Goal: Task Accomplishment & Management: Use online tool/utility

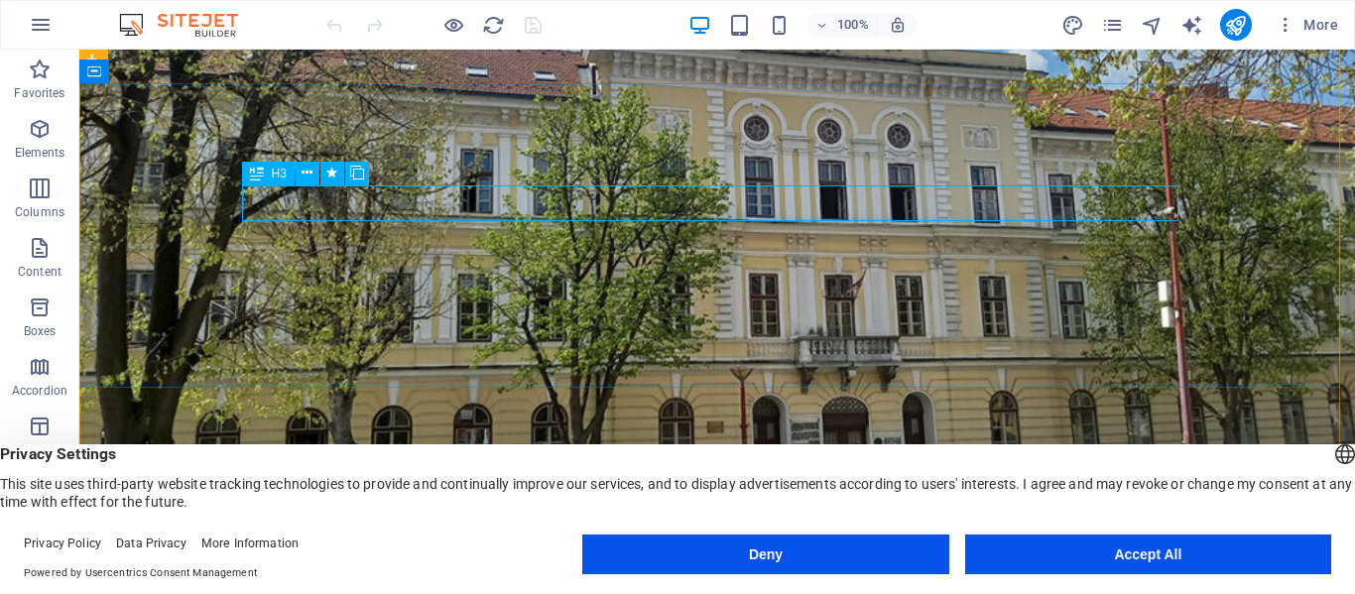
scroll to position [198, 0]
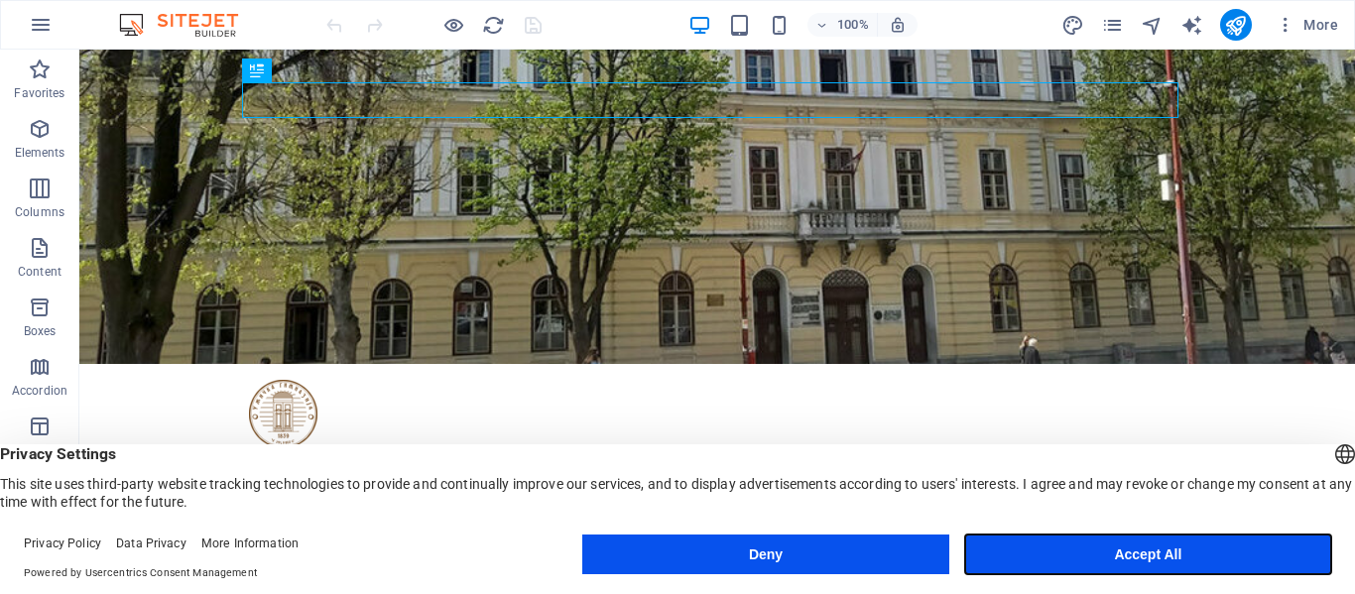
click at [1127, 549] on button "Accept All" at bounding box center [1148, 555] width 366 height 40
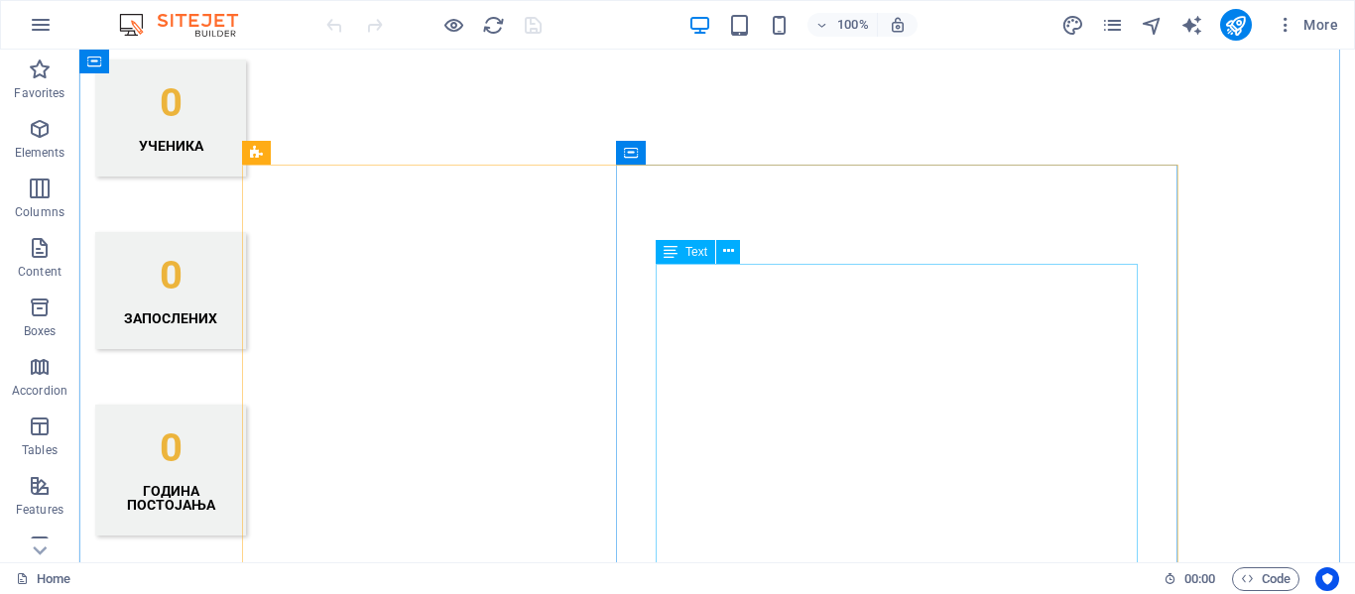
scroll to position [1984, 0]
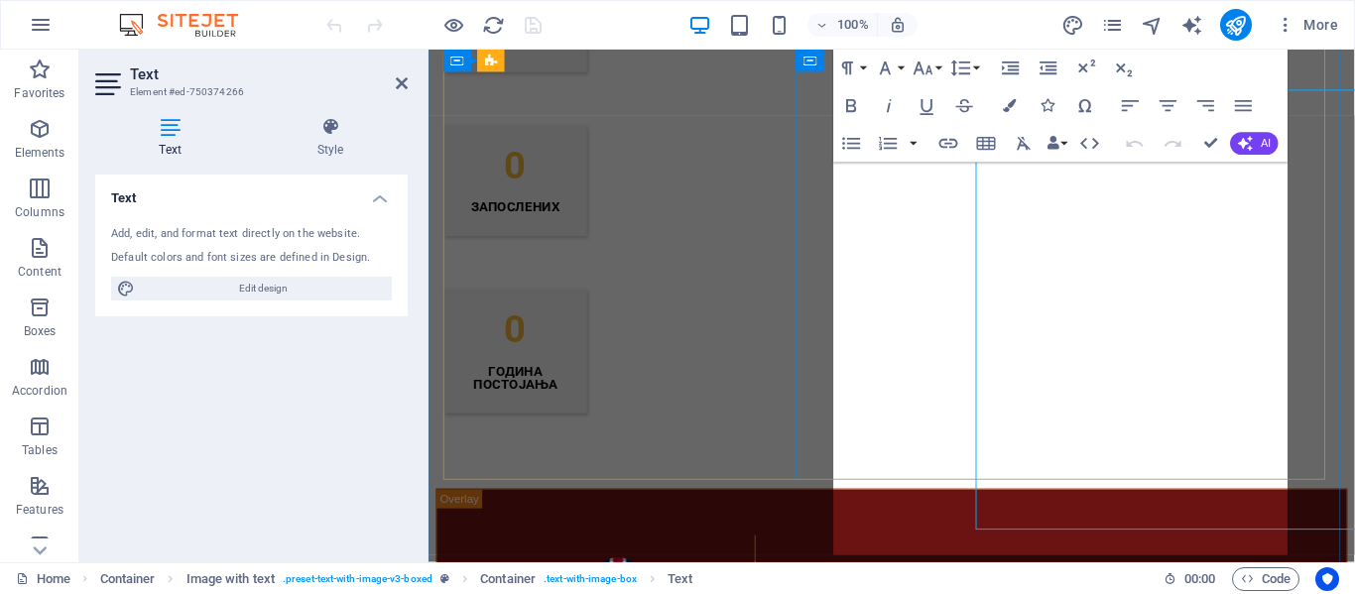
scroll to position [2010, 0]
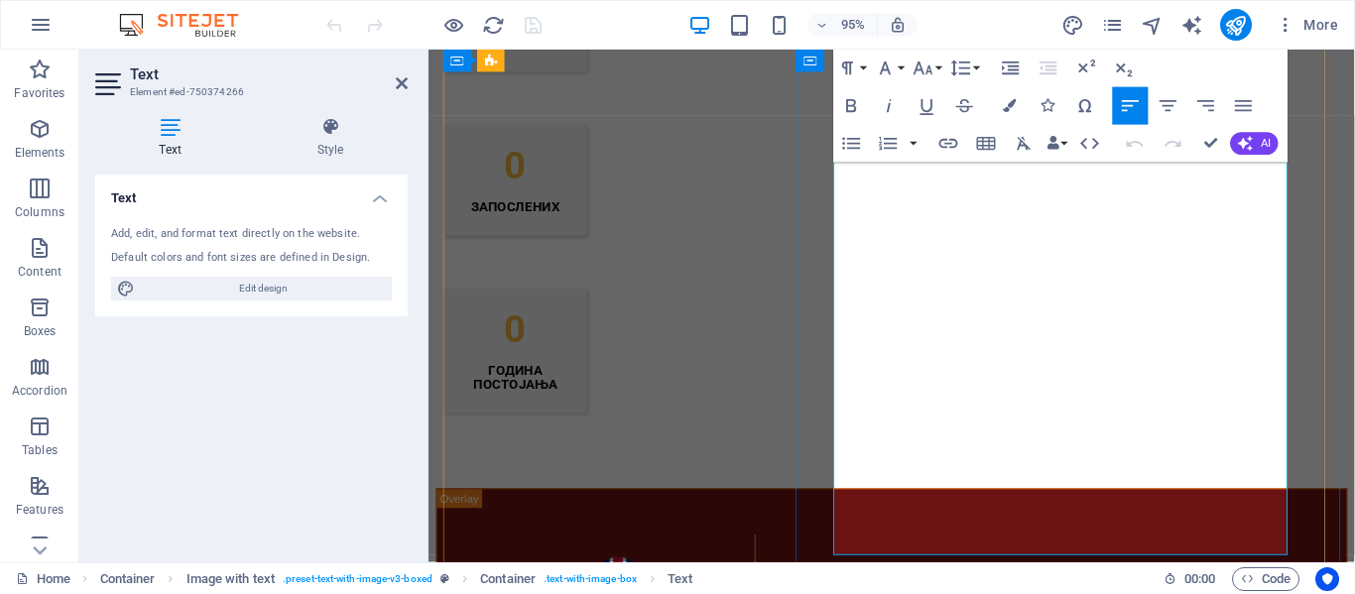
drag, startPoint x: 1072, startPoint y: 318, endPoint x: 857, endPoint y: 298, distance: 216.2
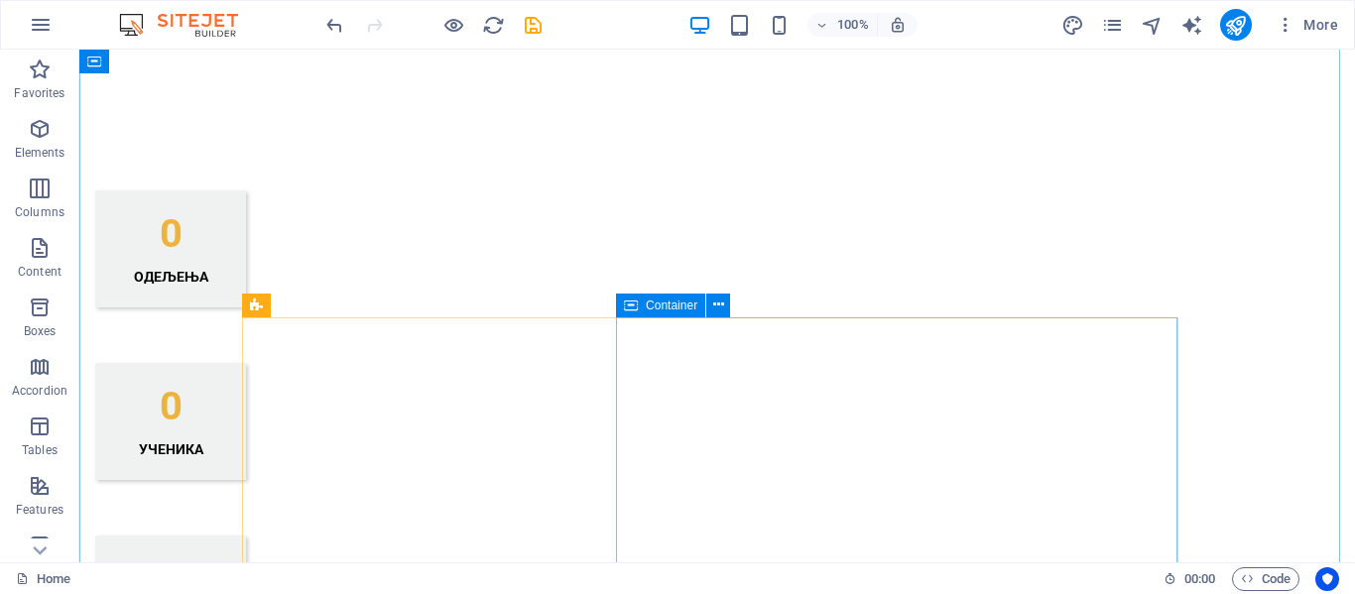
scroll to position [1686, 0]
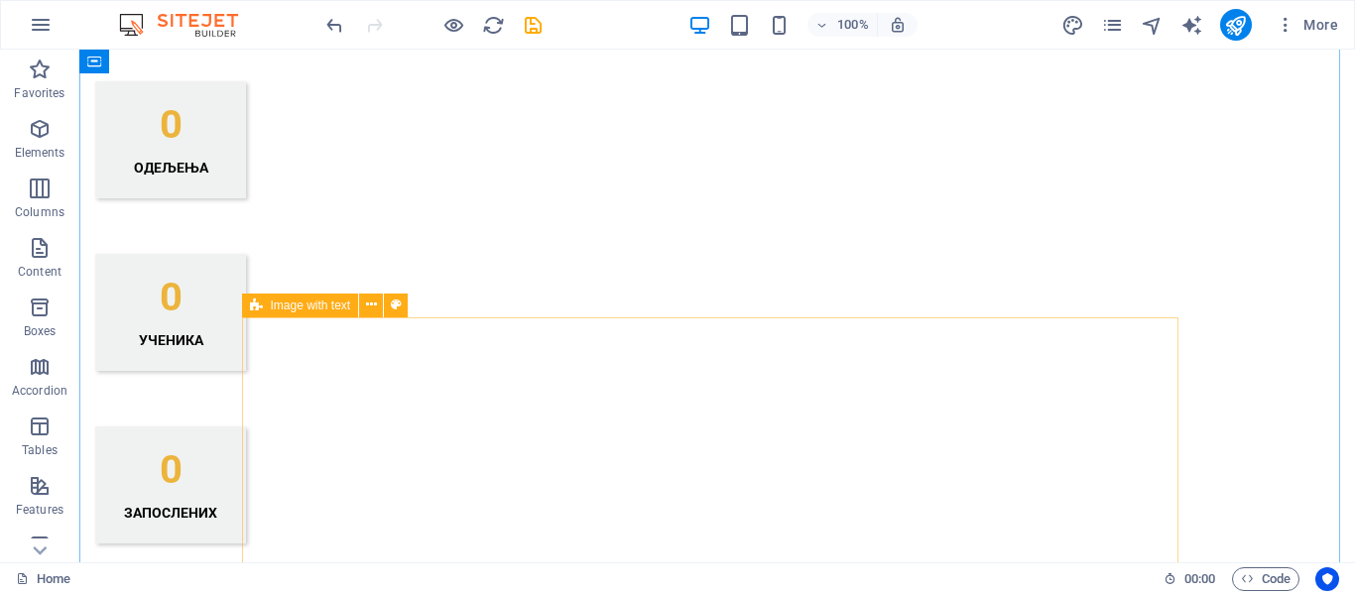
click at [256, 304] on icon at bounding box center [256, 306] width 13 height 24
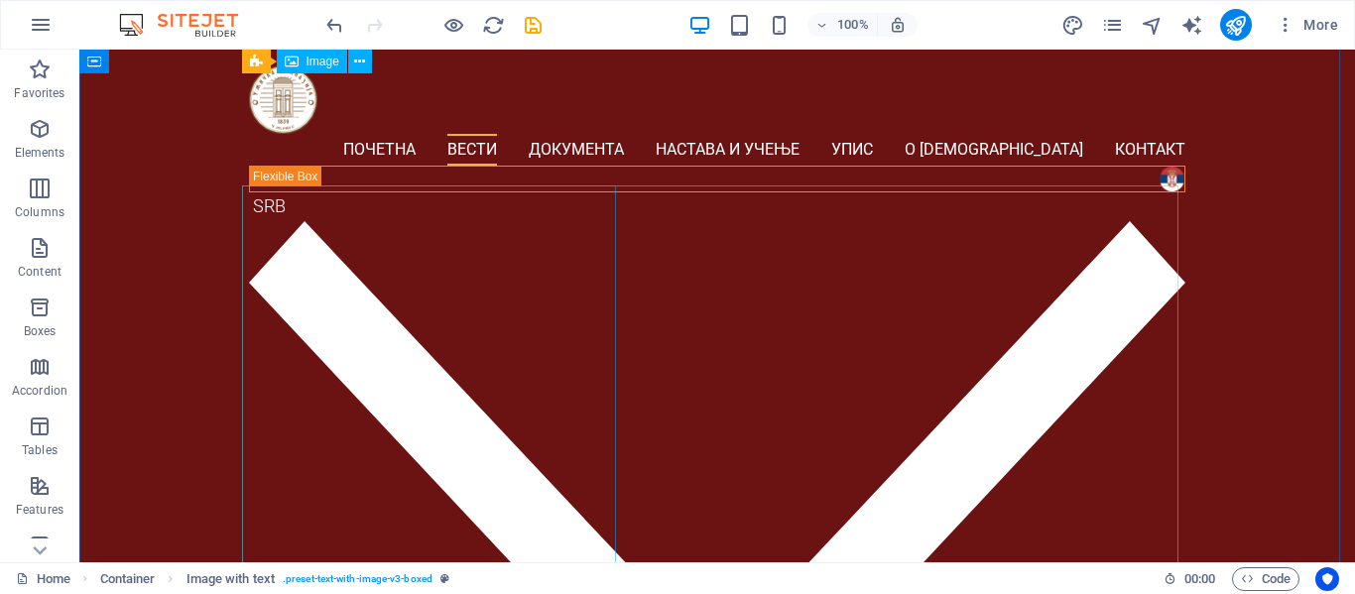
scroll to position [1765, 0]
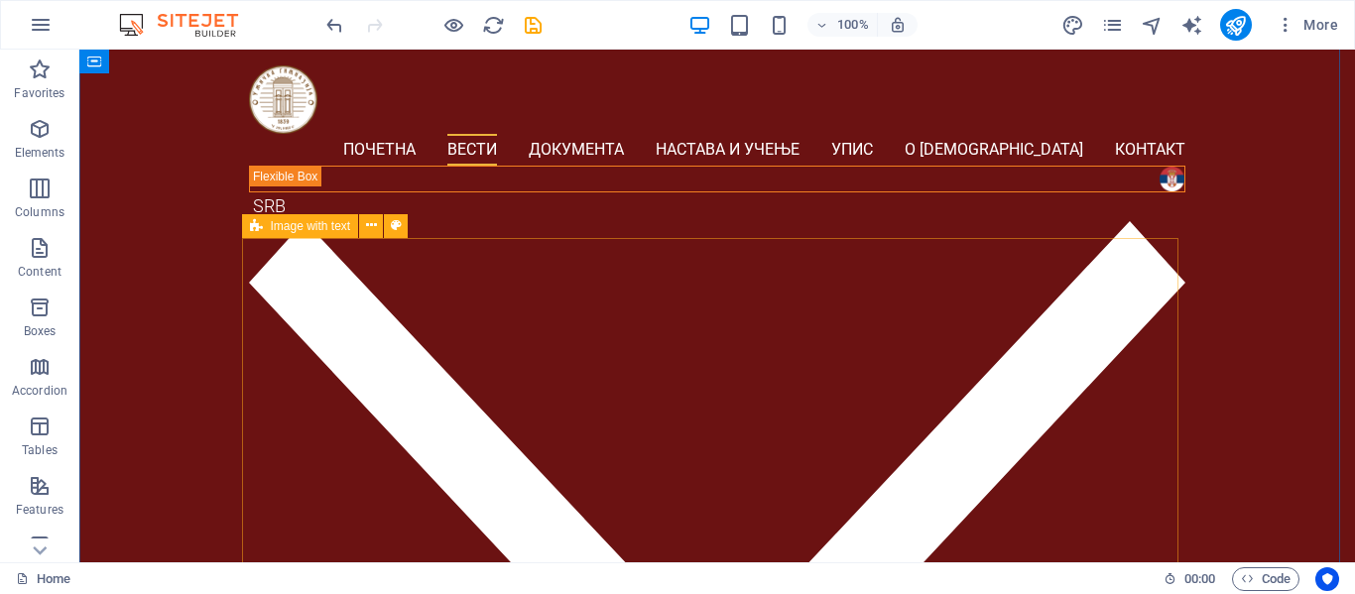
click at [263, 224] on div "Image with text" at bounding box center [300, 226] width 117 height 24
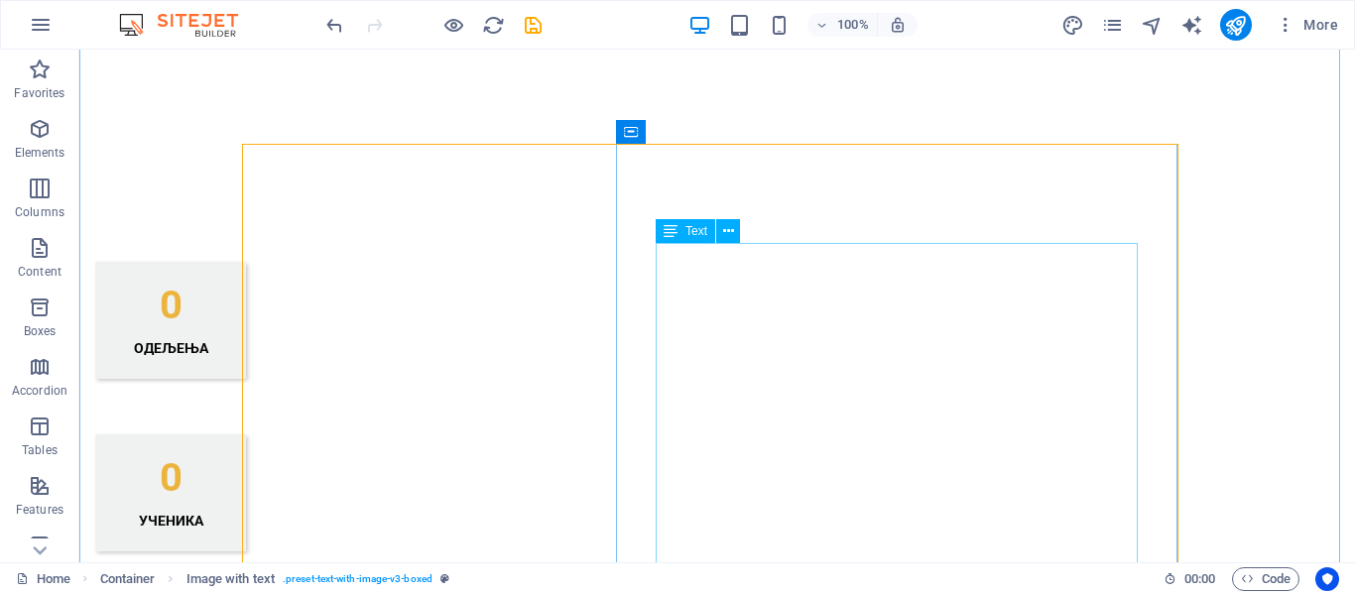
scroll to position [1534, 0]
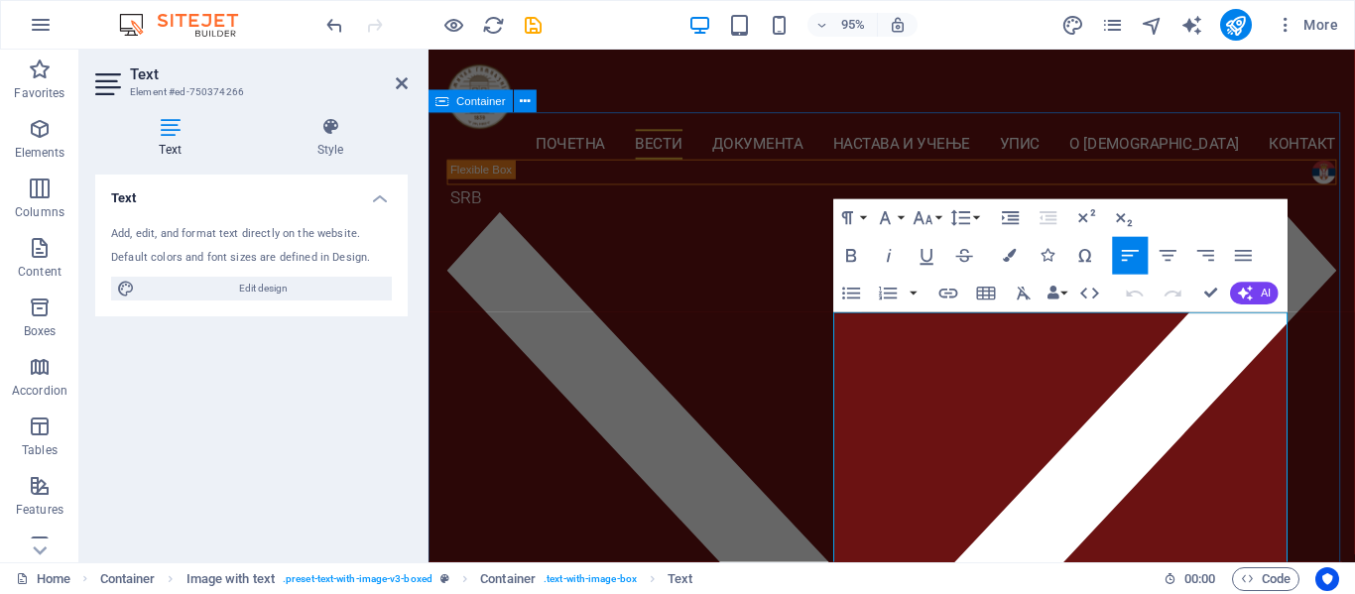
scroll to position [1462, 0]
drag, startPoint x: 1013, startPoint y: 333, endPoint x: 854, endPoint y: 337, distance: 158.7
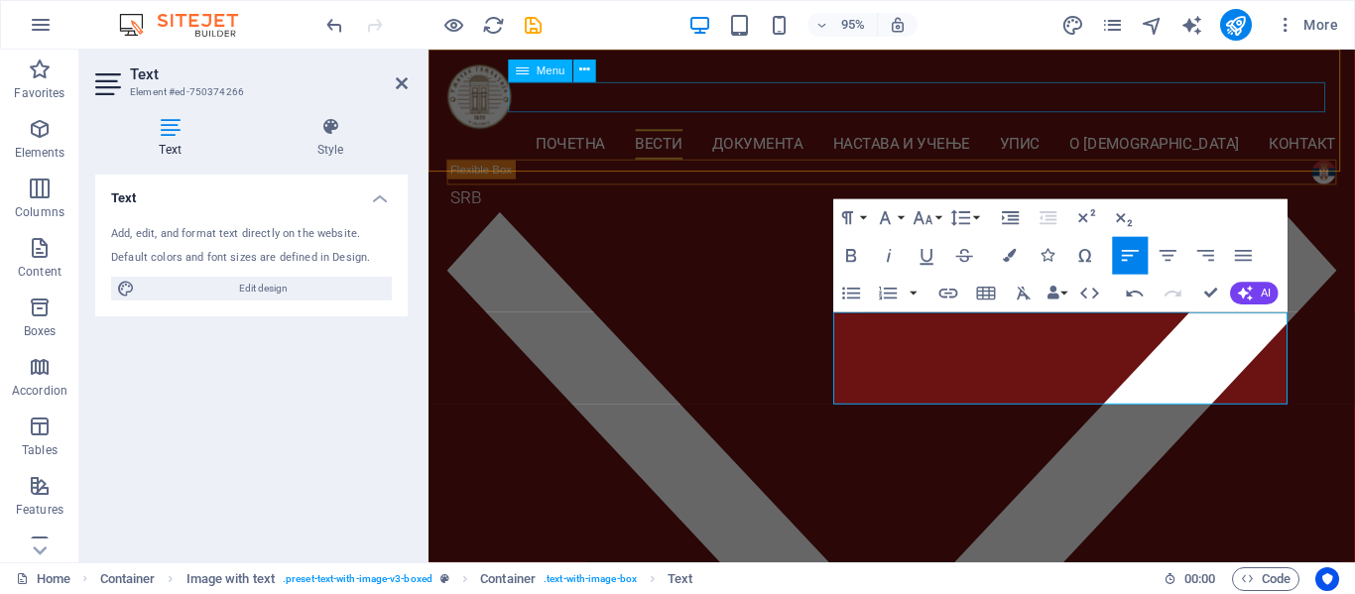
scroll to position [3255, 2]
drag, startPoint x: 1212, startPoint y: 289, endPoint x: 1097, endPoint y: 258, distance: 119.1
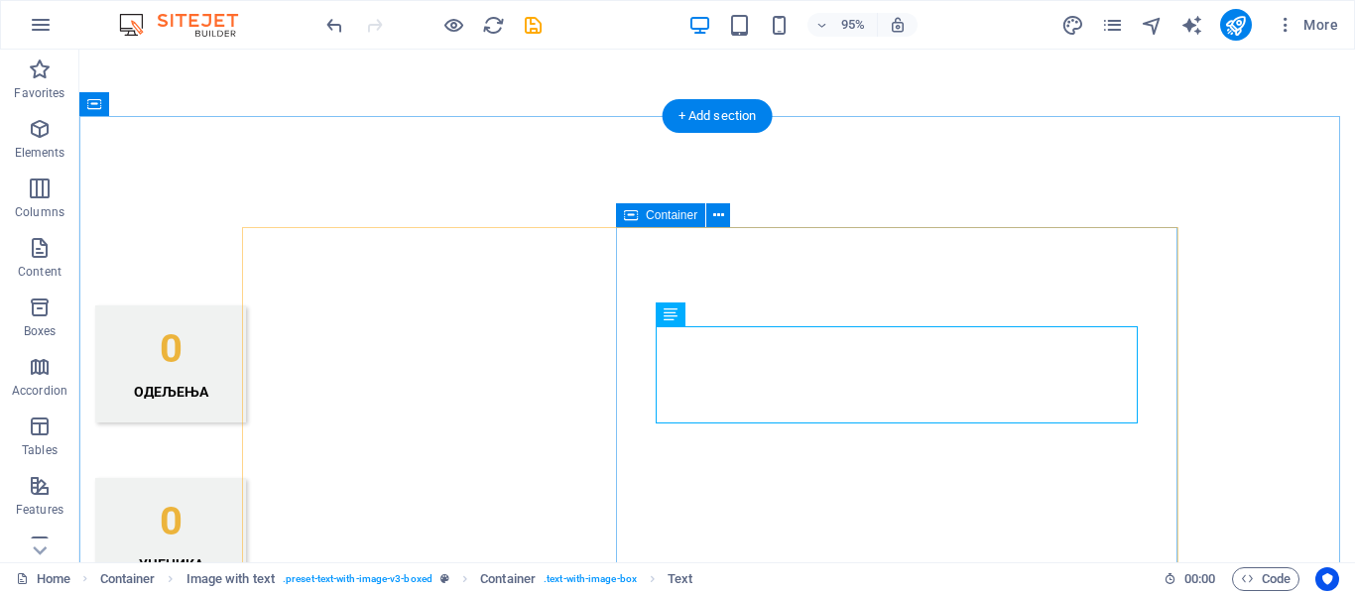
scroll to position [1435, 0]
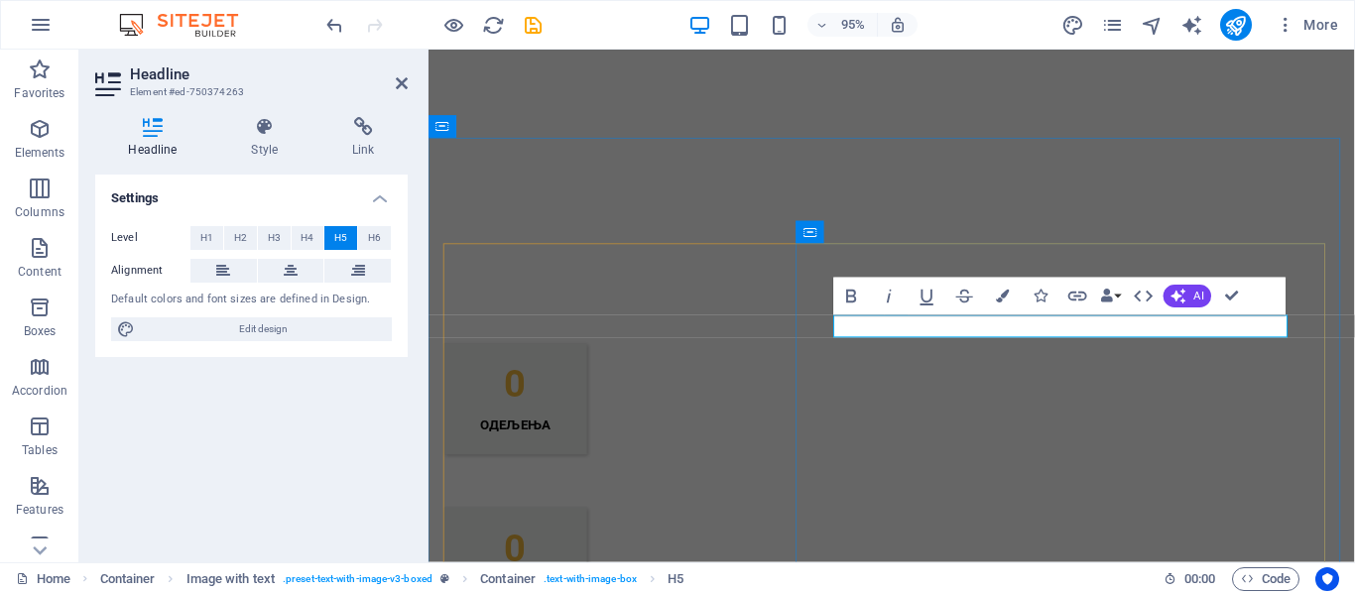
drag, startPoint x: 897, startPoint y: 337, endPoint x: 881, endPoint y: 343, distance: 16.9
drag, startPoint x: 982, startPoint y: 340, endPoint x: 913, endPoint y: 336, distance: 68.5
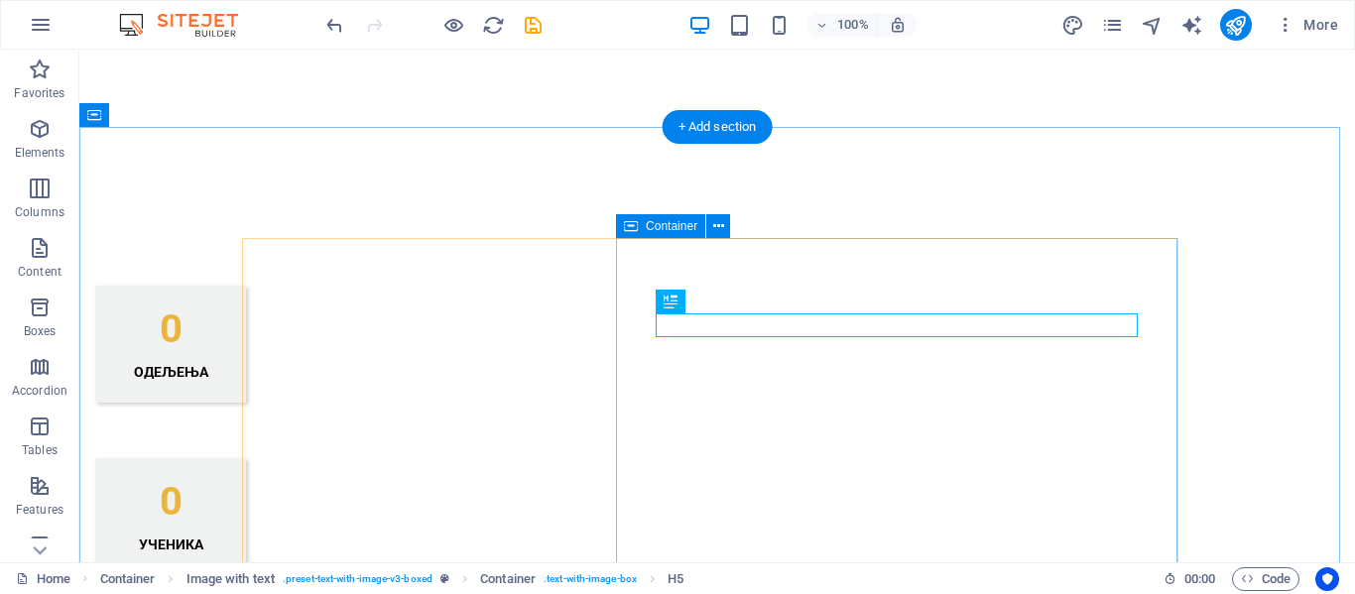
scroll to position [1508, 0]
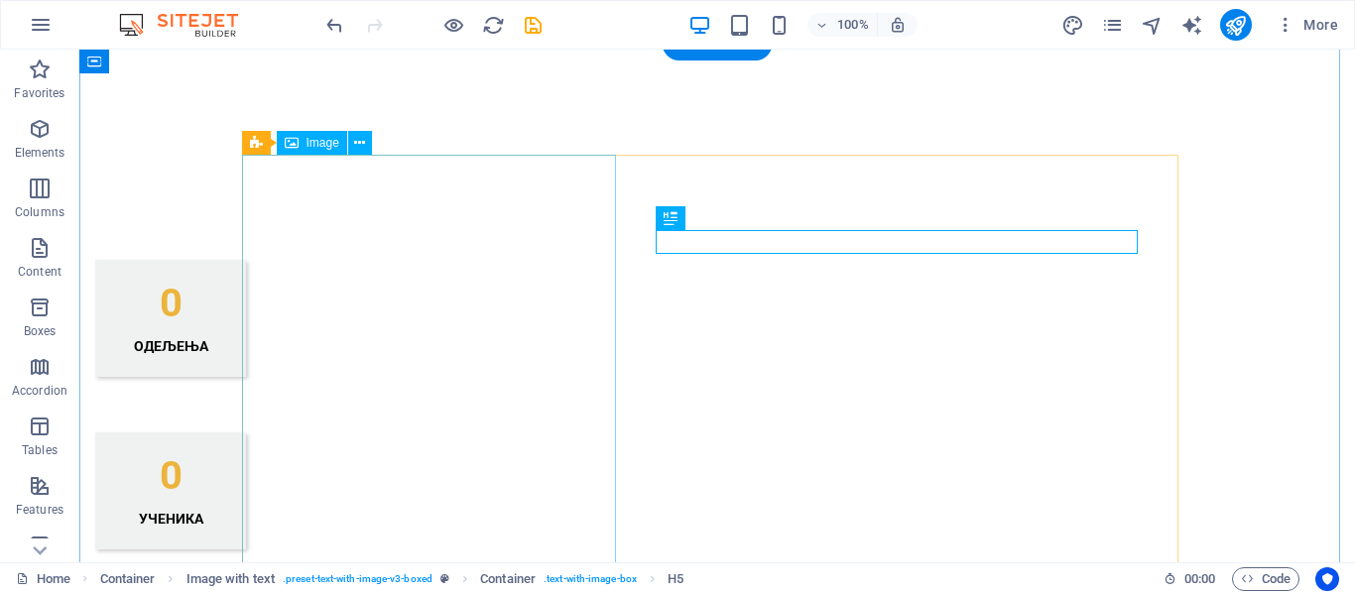
select select "px"
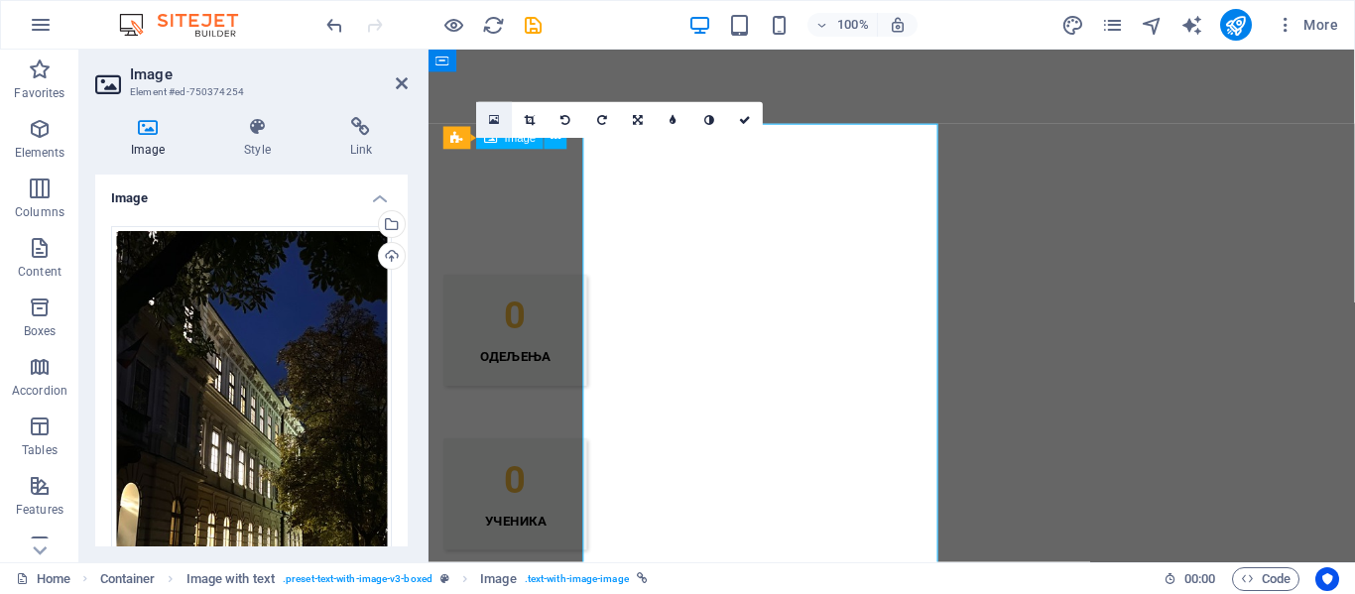
click at [498, 114] on icon at bounding box center [494, 120] width 11 height 13
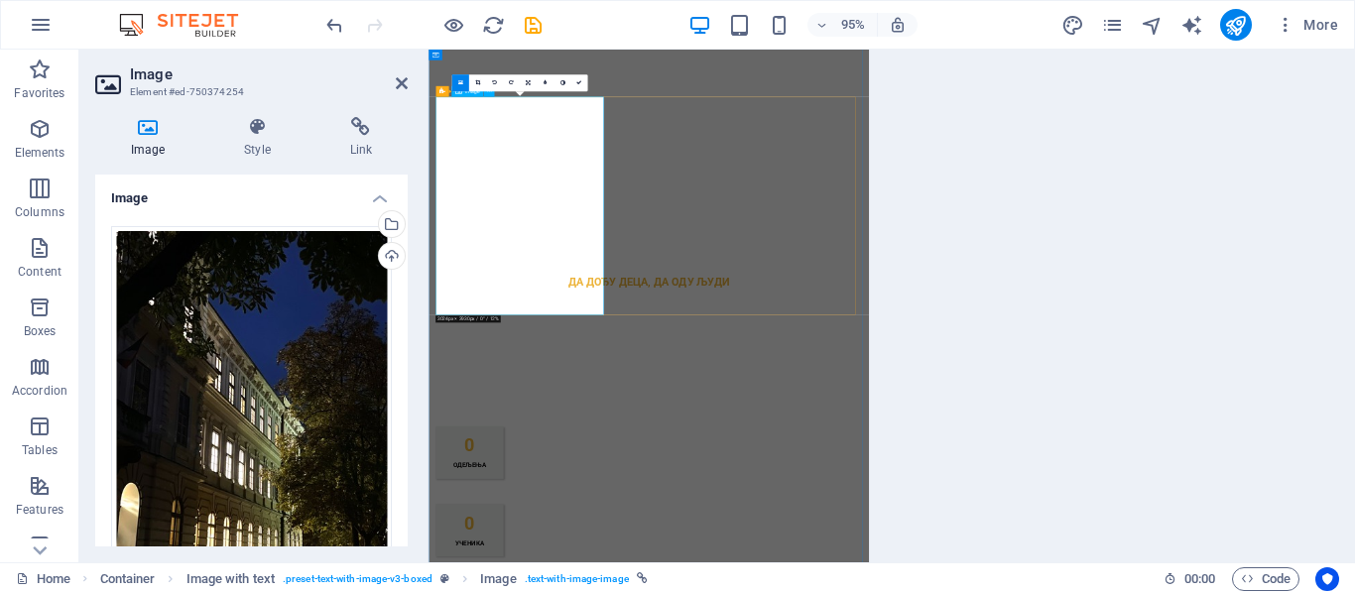
scroll to position [2134, 0]
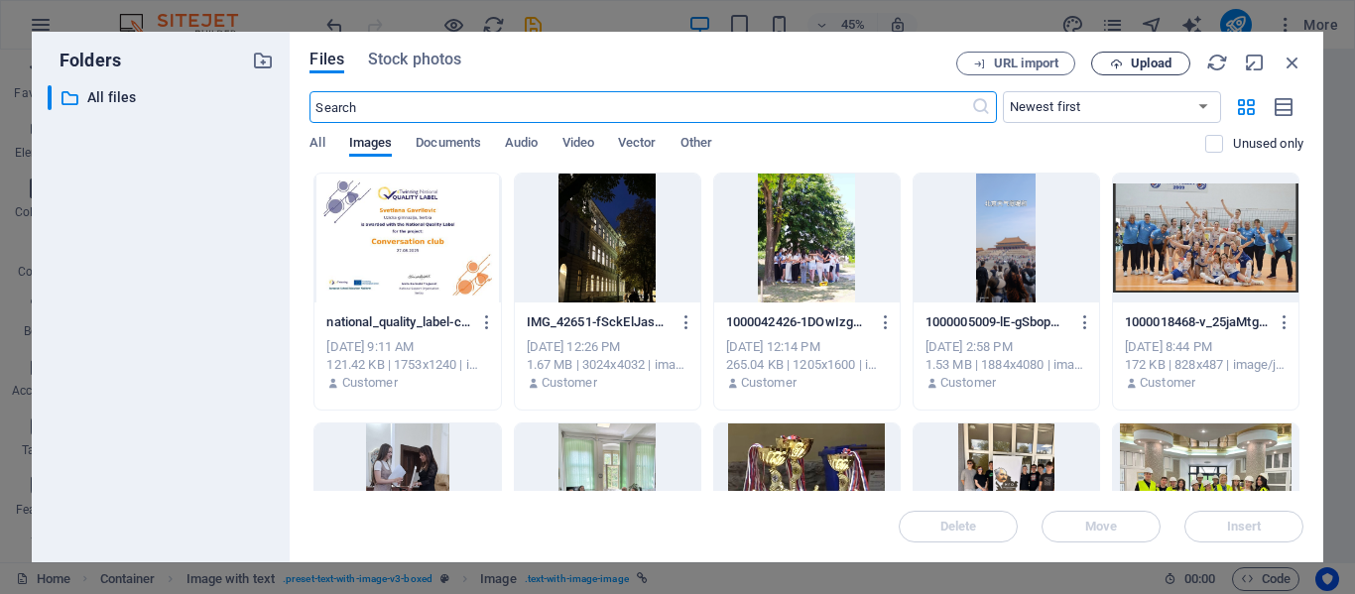
click at [1136, 60] on span "Upload" at bounding box center [1151, 64] width 41 height 12
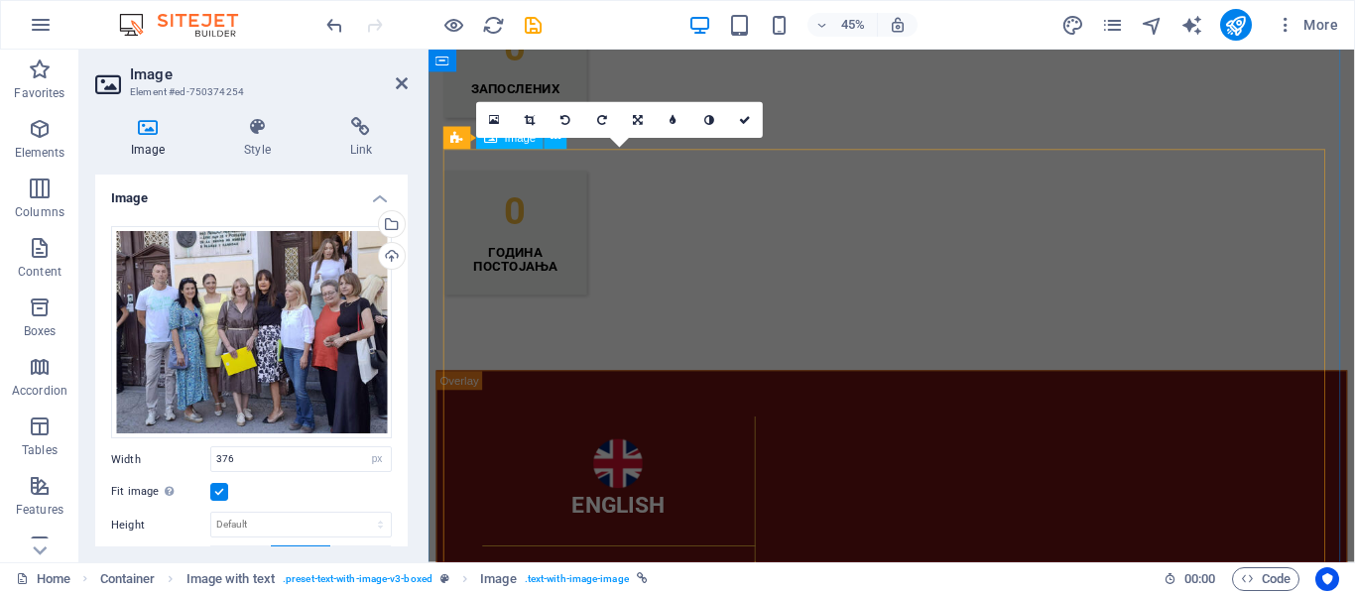
scroll to position [1534, 0]
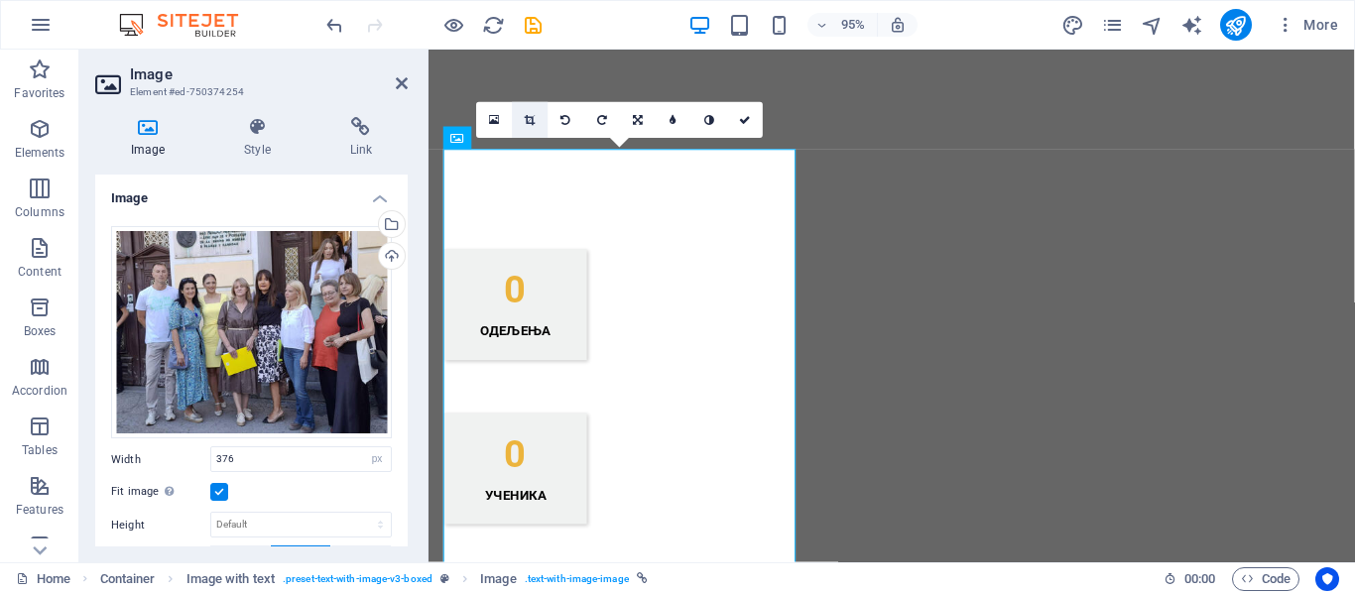
click at [529, 120] on icon at bounding box center [530, 120] width 11 height 11
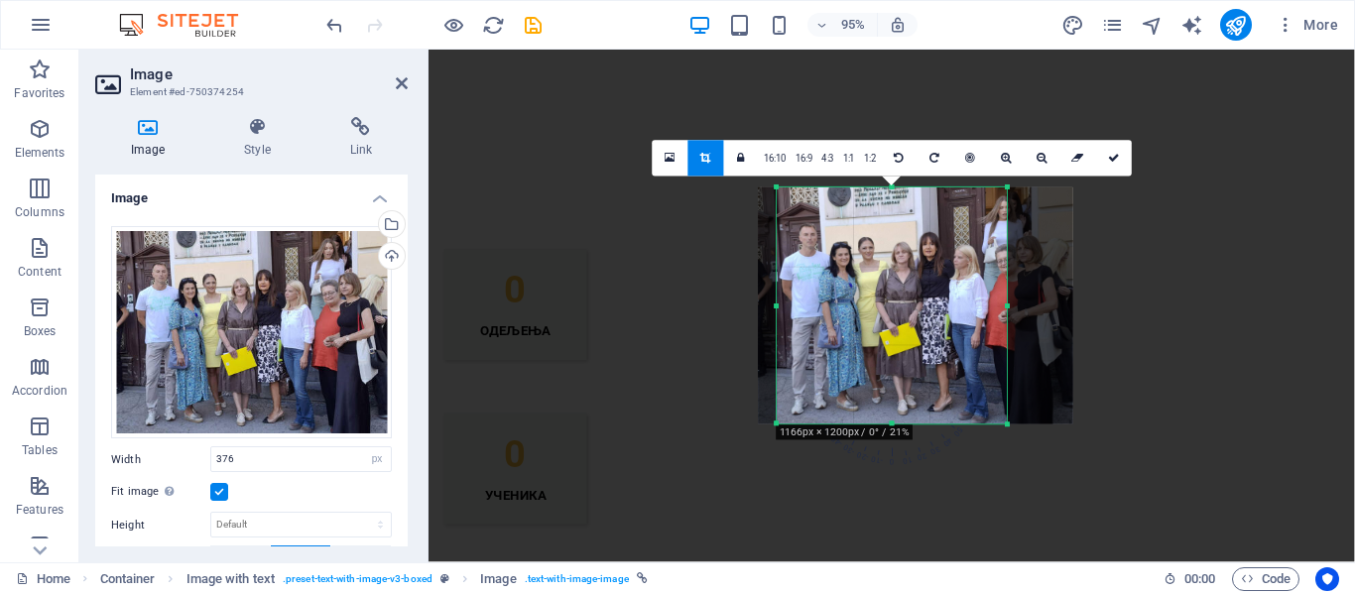
drag, startPoint x: 800, startPoint y: 303, endPoint x: 975, endPoint y: 305, distance: 174.6
click at [777, 306] on div "180 170 160 150 140 130 120 110 100 90 80 70 60 50 40 30 20 10 0 -10 -20 -30 -4…" at bounding box center [892, 305] width 230 height 236
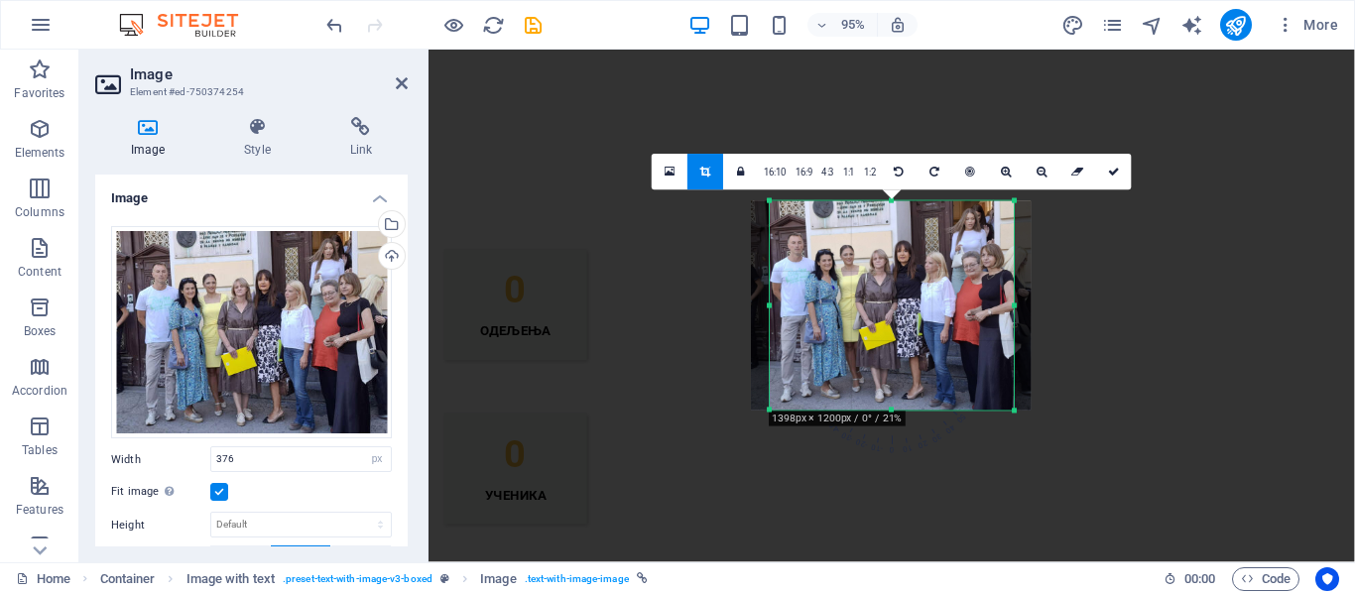
drag, startPoint x: 1007, startPoint y: 302, endPoint x: 1024, endPoint y: 292, distance: 19.6
click at [1014, 292] on div "180 170 160 150 140 130 120 110 100 90 80 70 60 50 40 30 20 10 0 -10 -20 -30 -4…" at bounding box center [892, 305] width 244 height 209
click at [1118, 165] on link at bounding box center [1114, 173] width 36 height 36
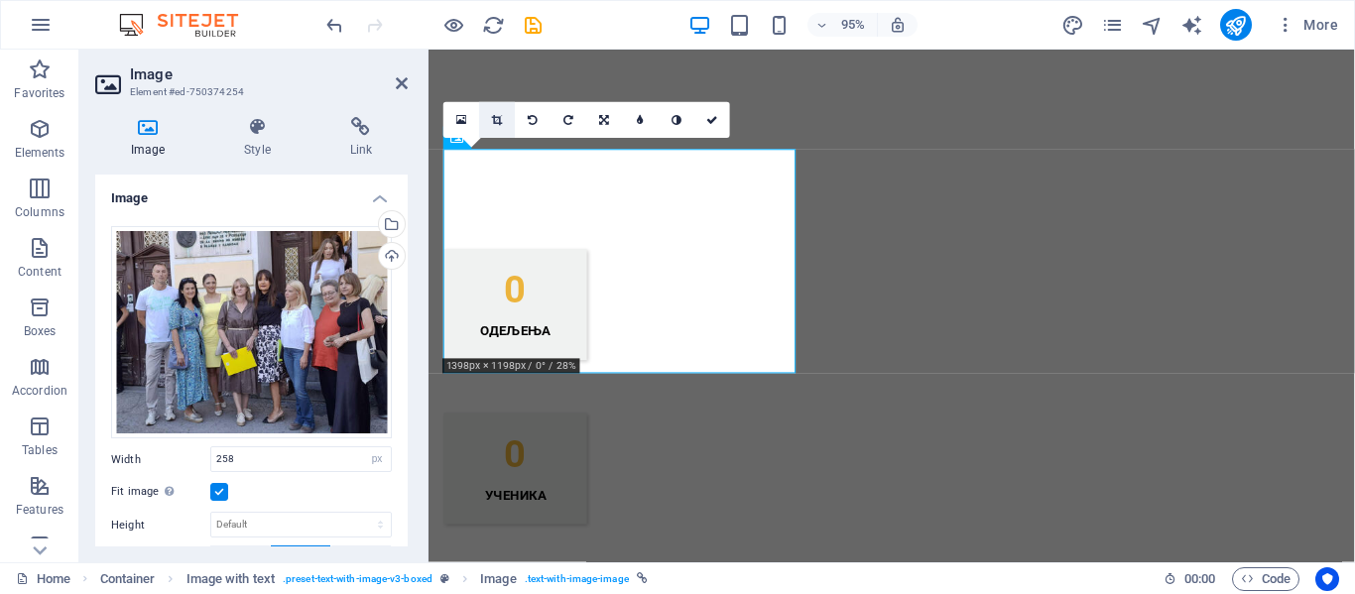
click at [496, 112] on link at bounding box center [497, 120] width 36 height 36
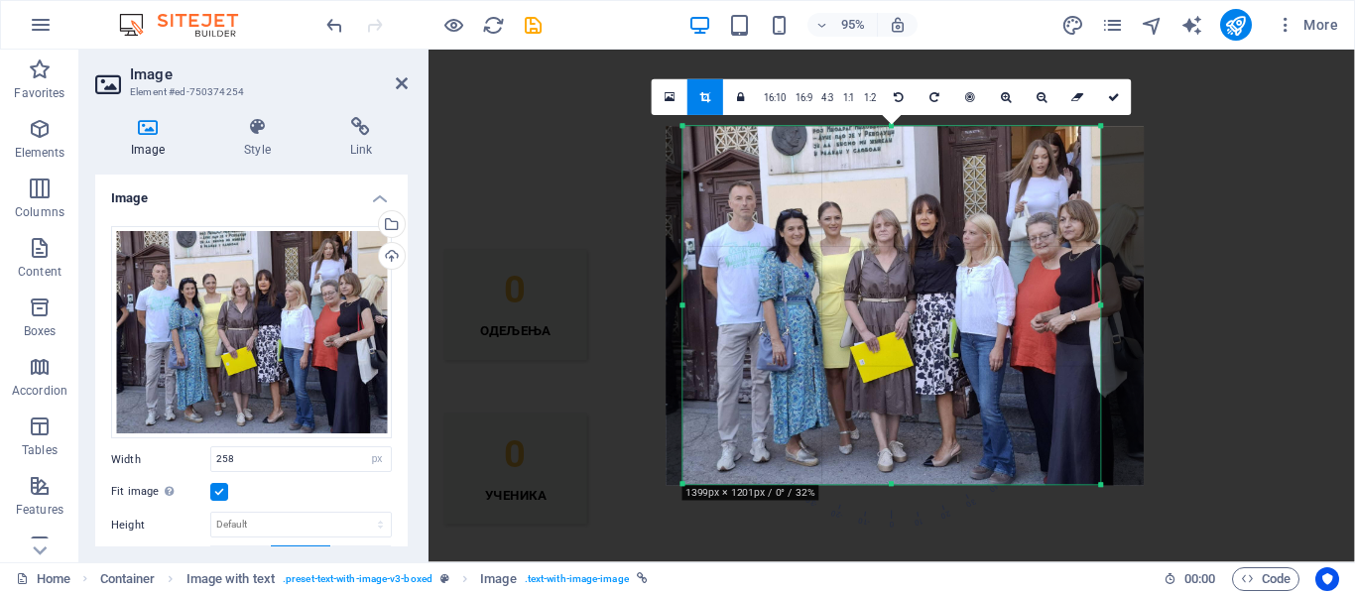
click at [691, 303] on div at bounding box center [905, 306] width 478 height 358
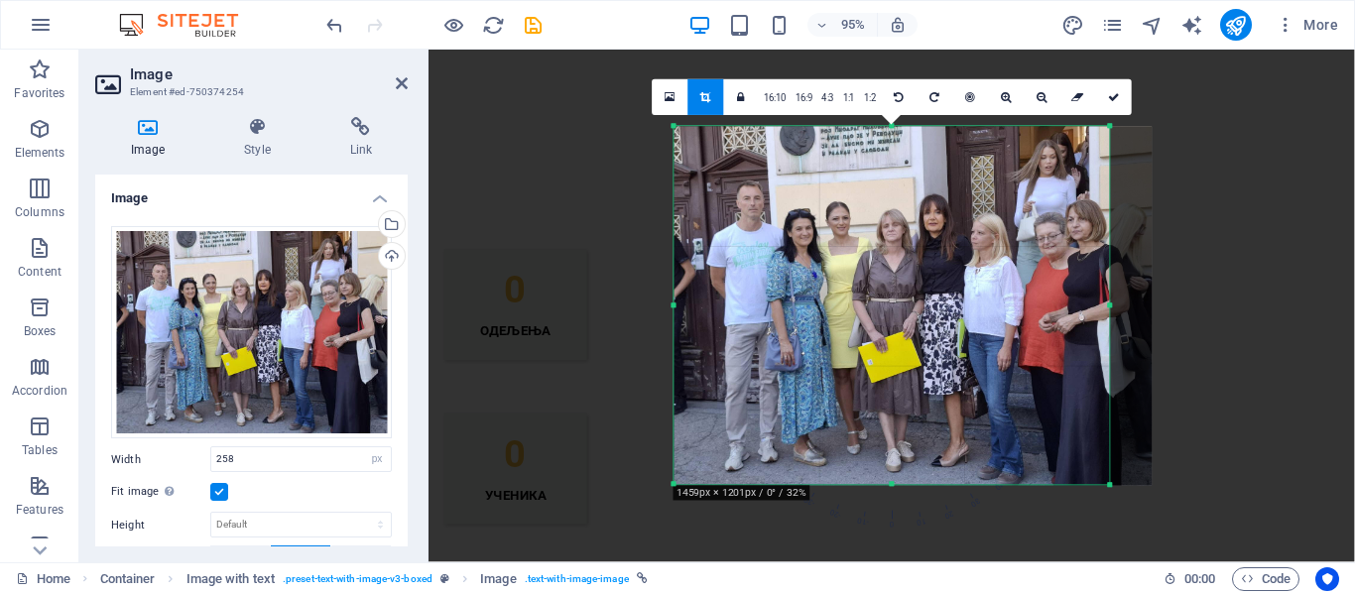
drag, startPoint x: 683, startPoint y: 303, endPoint x: 698, endPoint y: 299, distance: 15.7
click at [673, 307] on div "180 170 160 150 140 130 120 110 100 90 80 70 60 50 40 30 20 10 0 -10 -20 -30 -4…" at bounding box center [890, 306] width 435 height 358
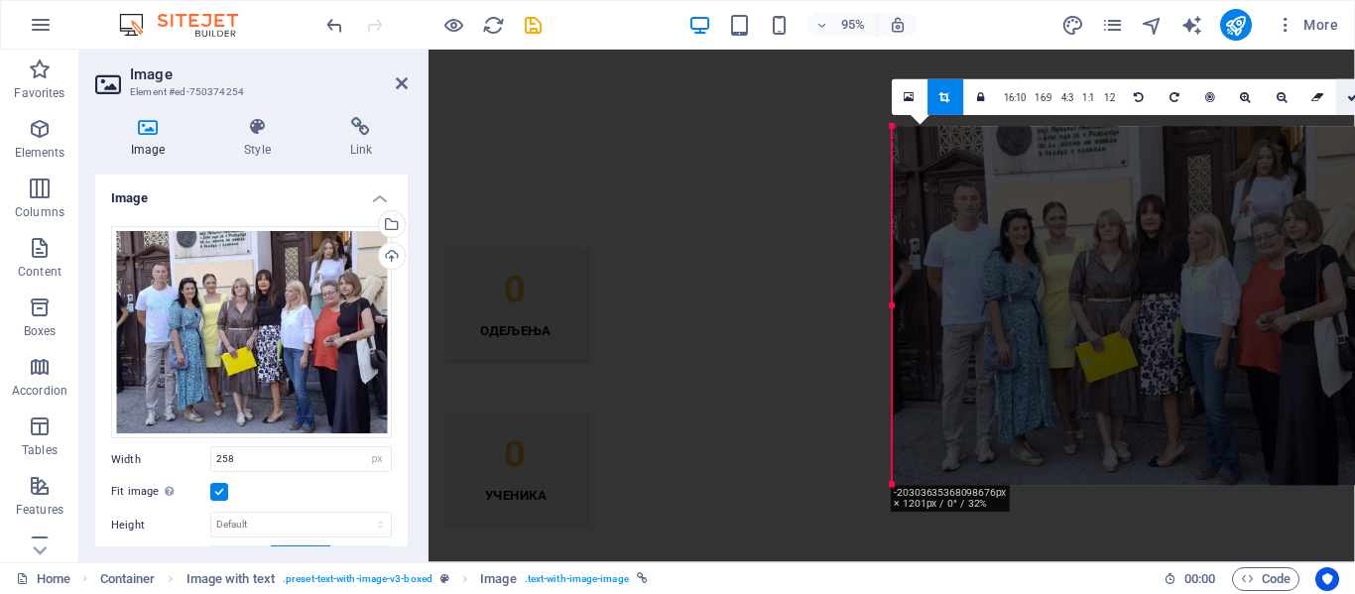
click at [1346, 104] on link at bounding box center [1353, 97] width 36 height 36
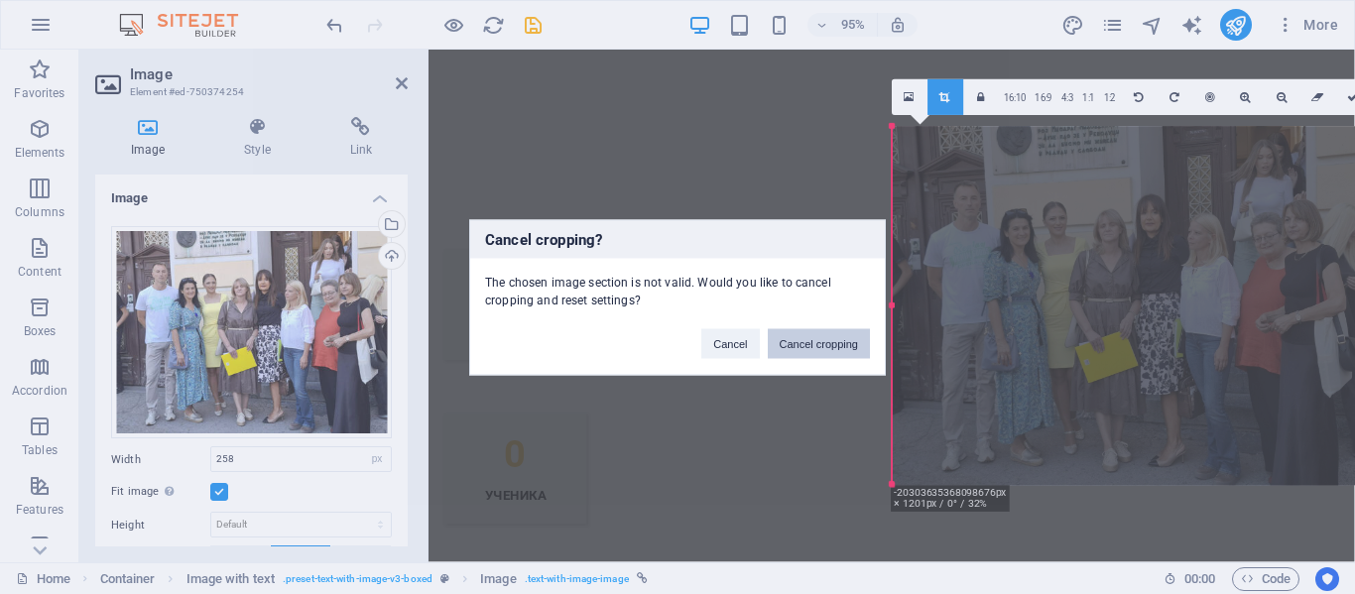
click at [839, 343] on button "Cancel cropping" at bounding box center [819, 343] width 103 height 30
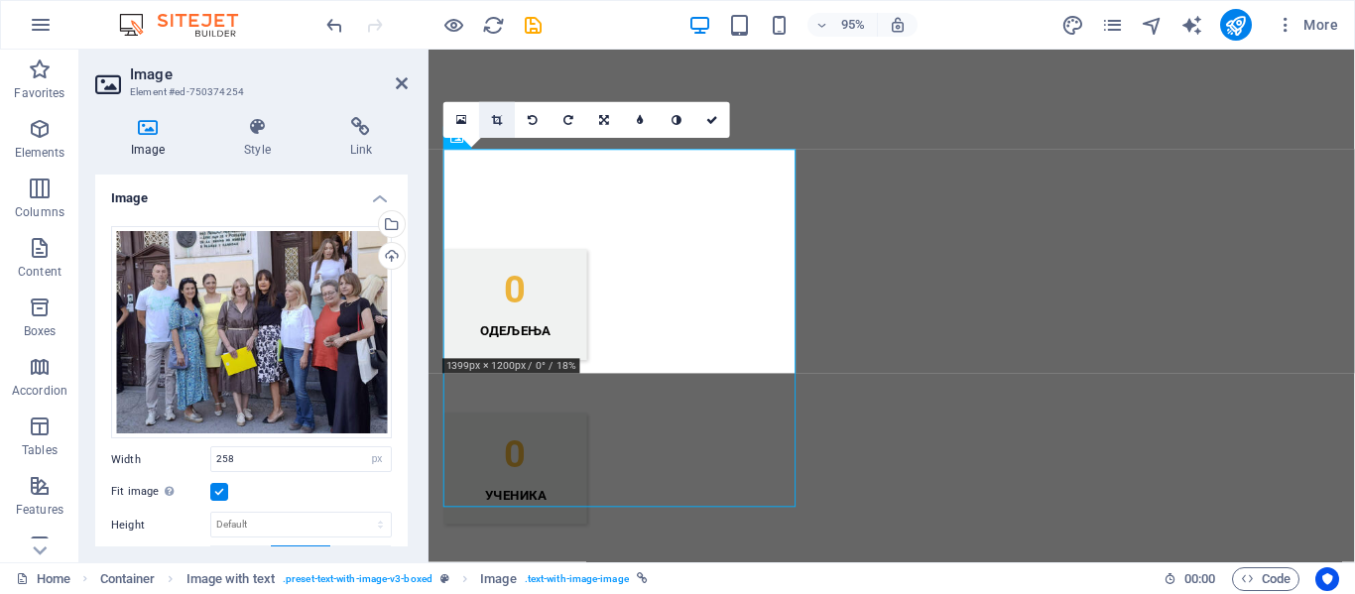
click at [492, 126] on link at bounding box center [497, 120] width 36 height 36
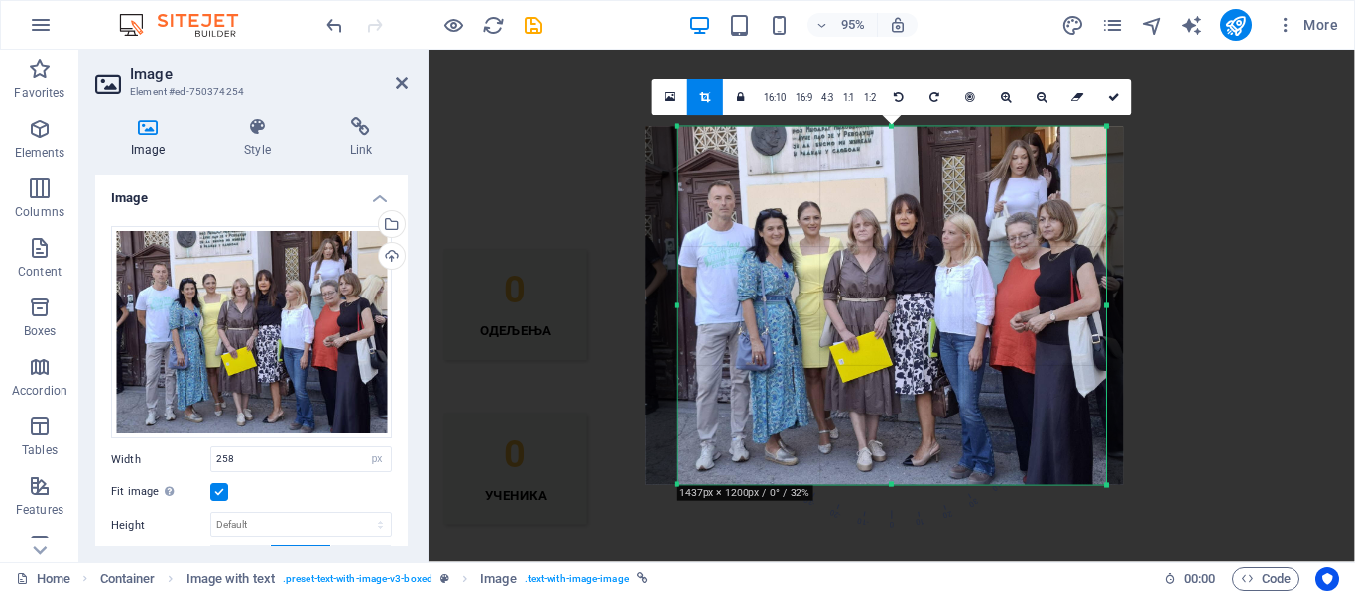
drag, startPoint x: 1100, startPoint y: 306, endPoint x: 1113, endPoint y: 302, distance: 13.8
click at [1106, 302] on div "180 170 160 150 140 130 120 110 100 90 80 70 60 50 40 30 20 10 0 -10 -20 -30 -4…" at bounding box center [891, 306] width 428 height 358
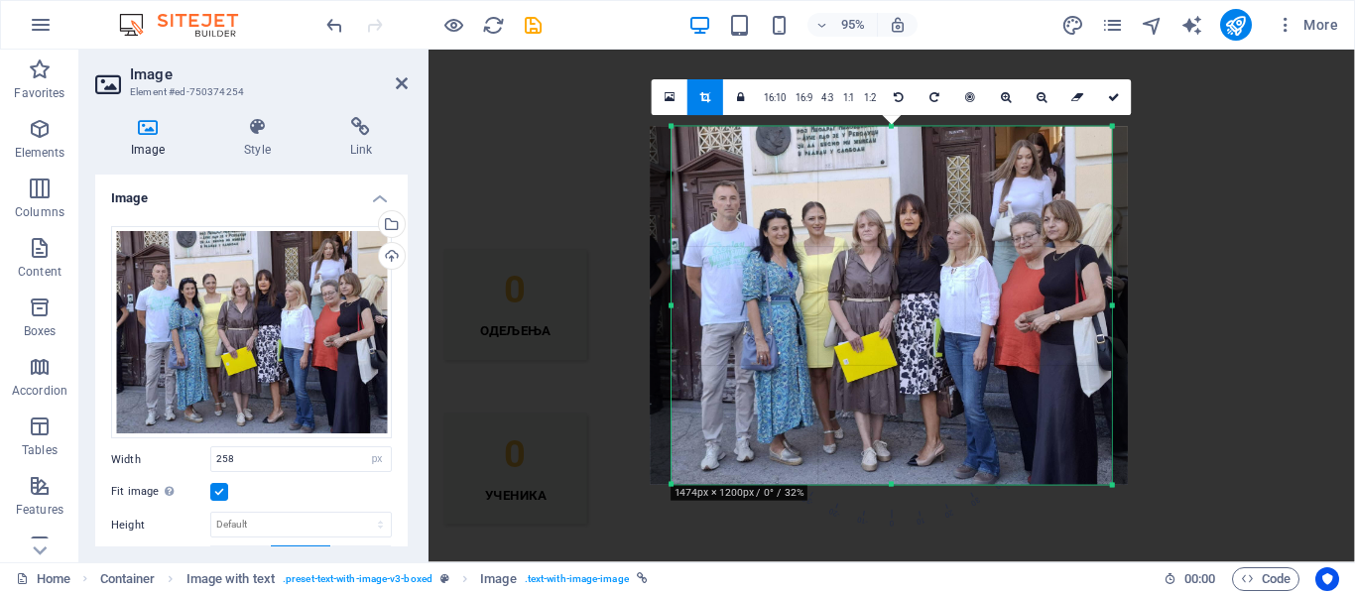
drag, startPoint x: 678, startPoint y: 303, endPoint x: 667, endPoint y: 307, distance: 12.0
click at [668, 307] on div at bounding box center [671, 306] width 7 height 358
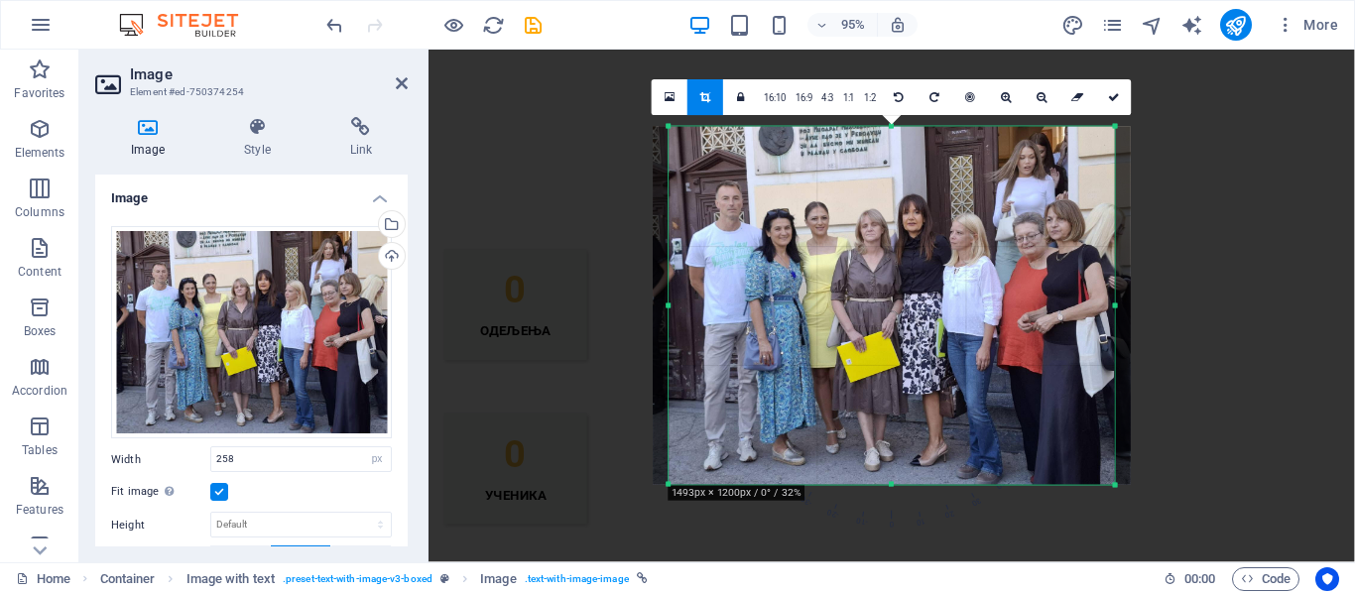
click at [668, 308] on div "180 170 160 150 140 130 120 110 100 90 80 70 60 50 40 30 20 10 0 -10 -20 -30 -4…" at bounding box center [891, 306] width 446 height 358
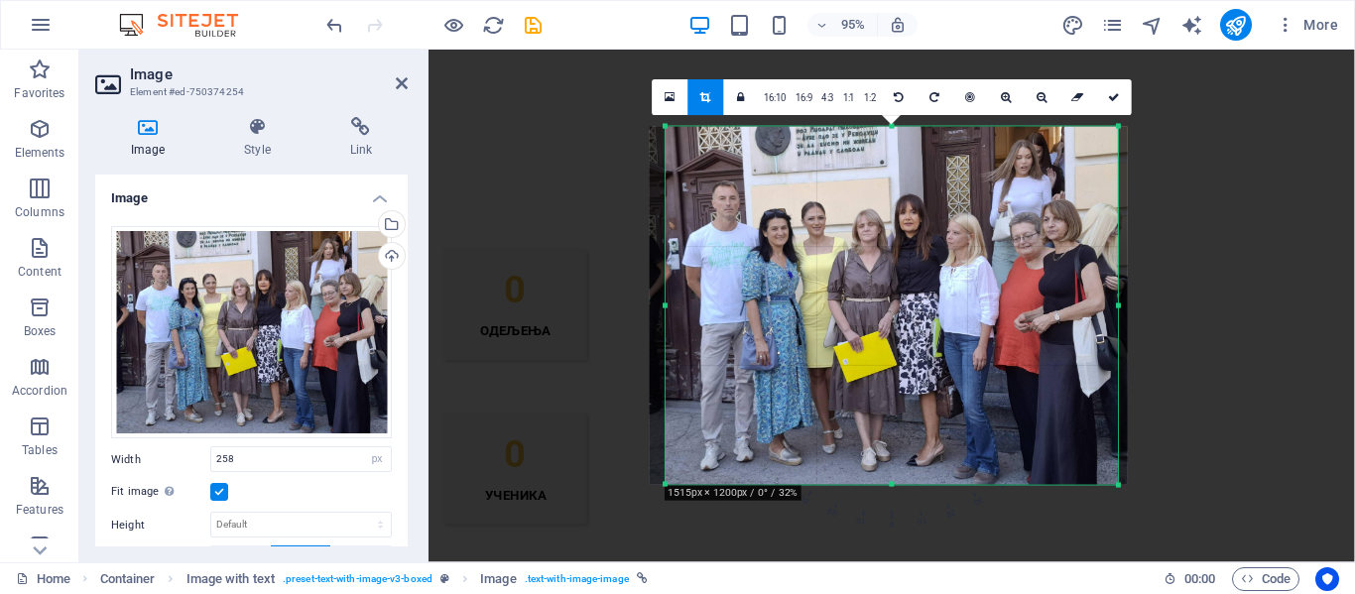
click at [1118, 303] on div "180 170 160 150 140 130 120 110 100 90 80 70 60 50 40 30 20 10 0 -10 -20 -30 -4…" at bounding box center [892, 306] width 452 height 358
click at [1108, 94] on icon at bounding box center [1114, 97] width 12 height 11
type input "480"
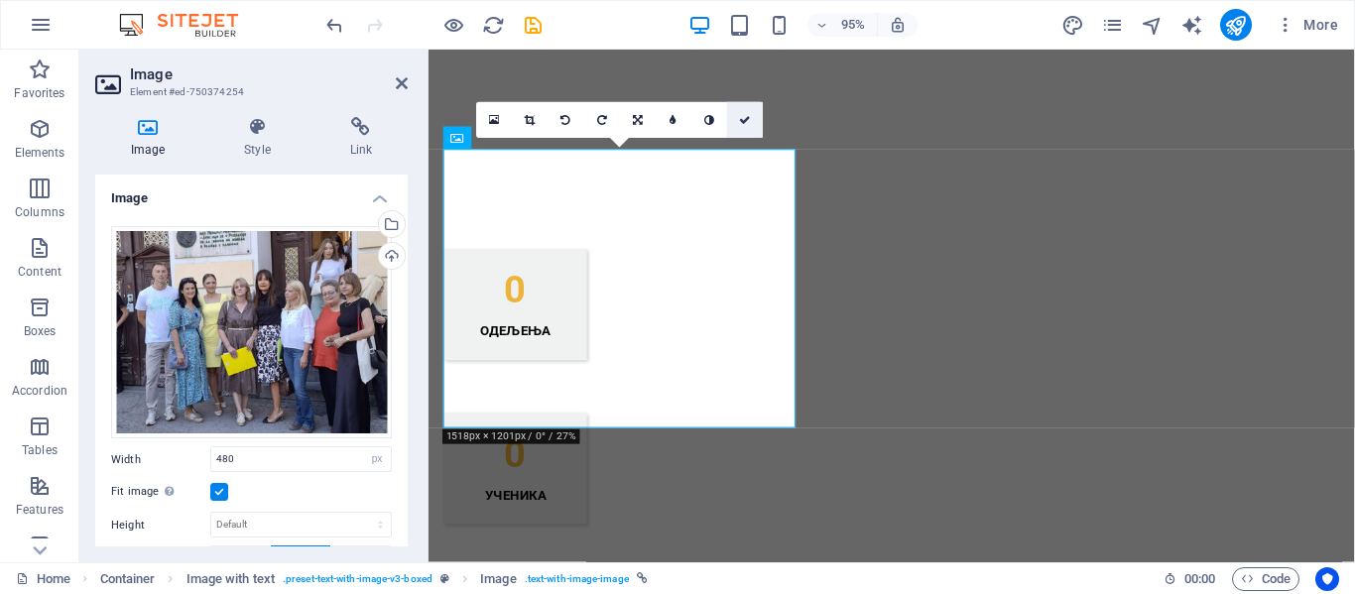
click at [742, 118] on icon at bounding box center [745, 120] width 12 height 11
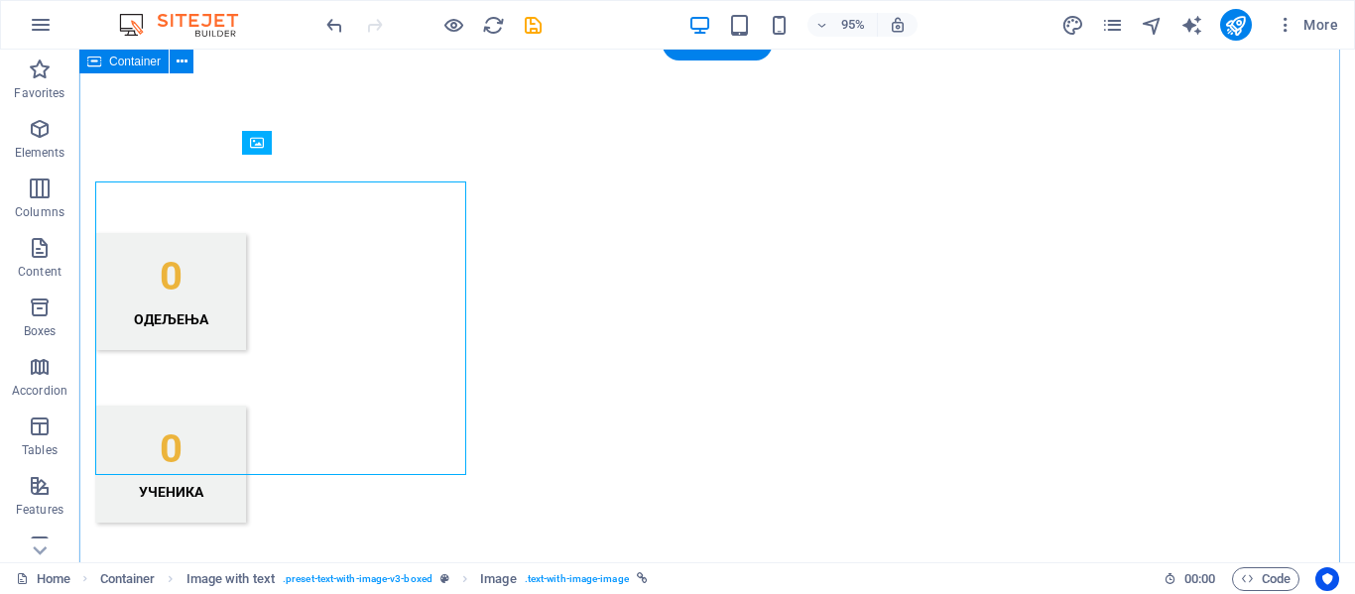
scroll to position [1508, 0]
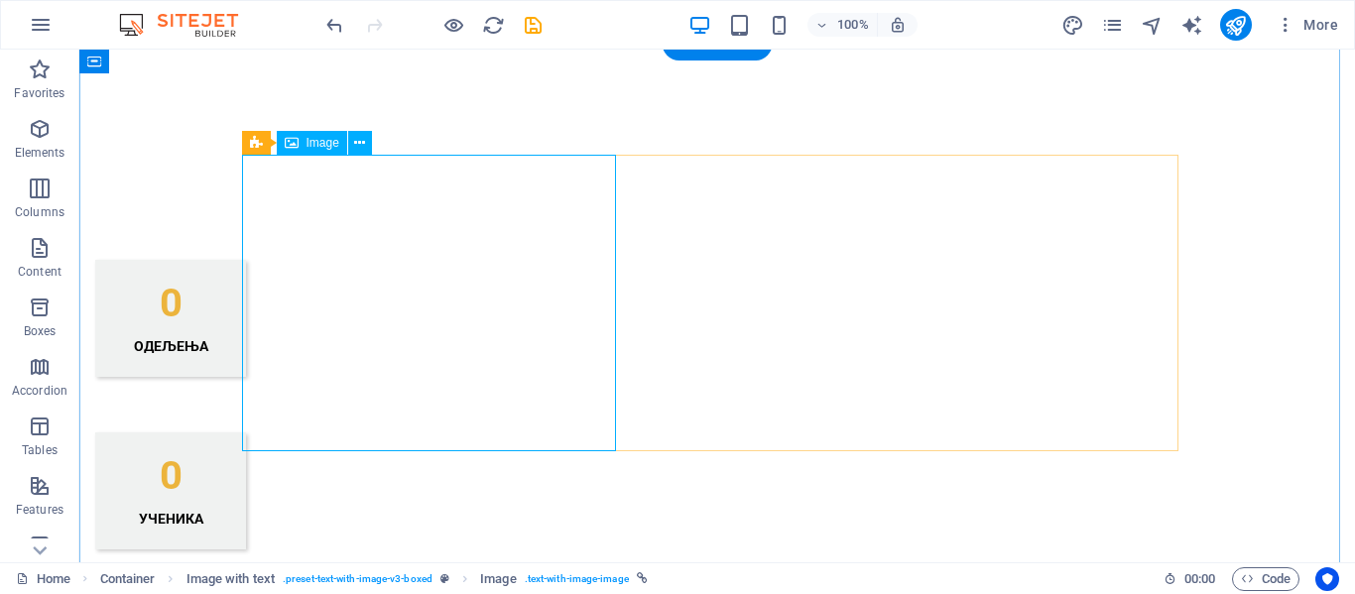
select select "px"
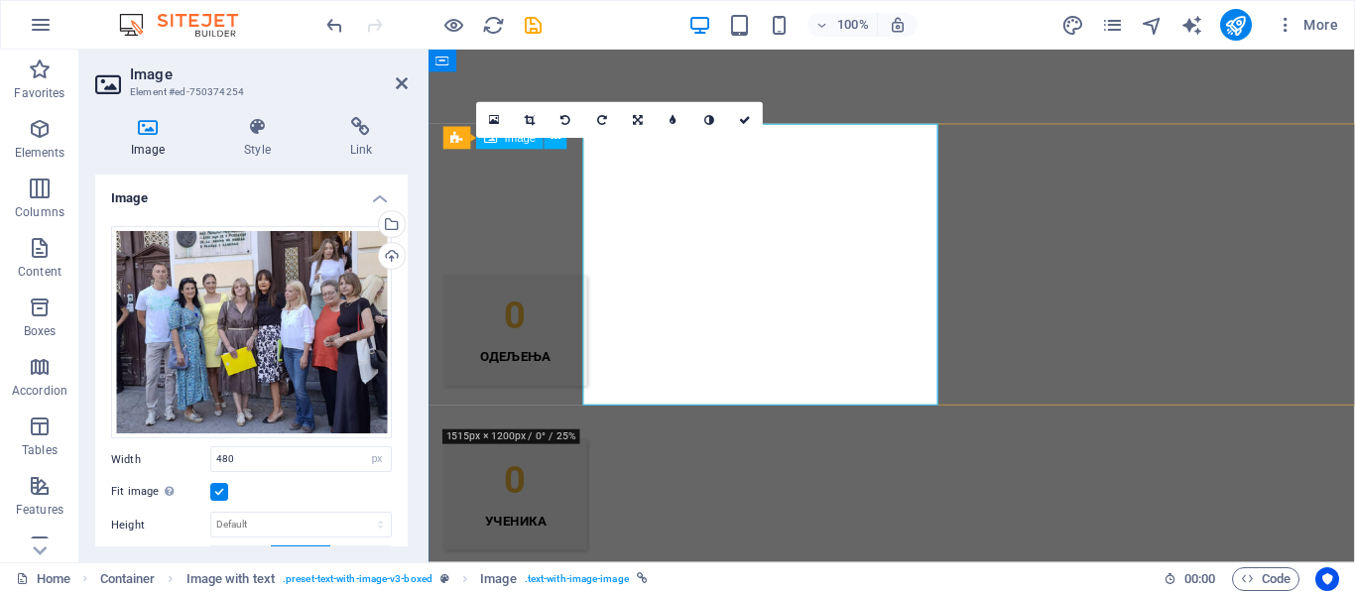
scroll to position [1534, 0]
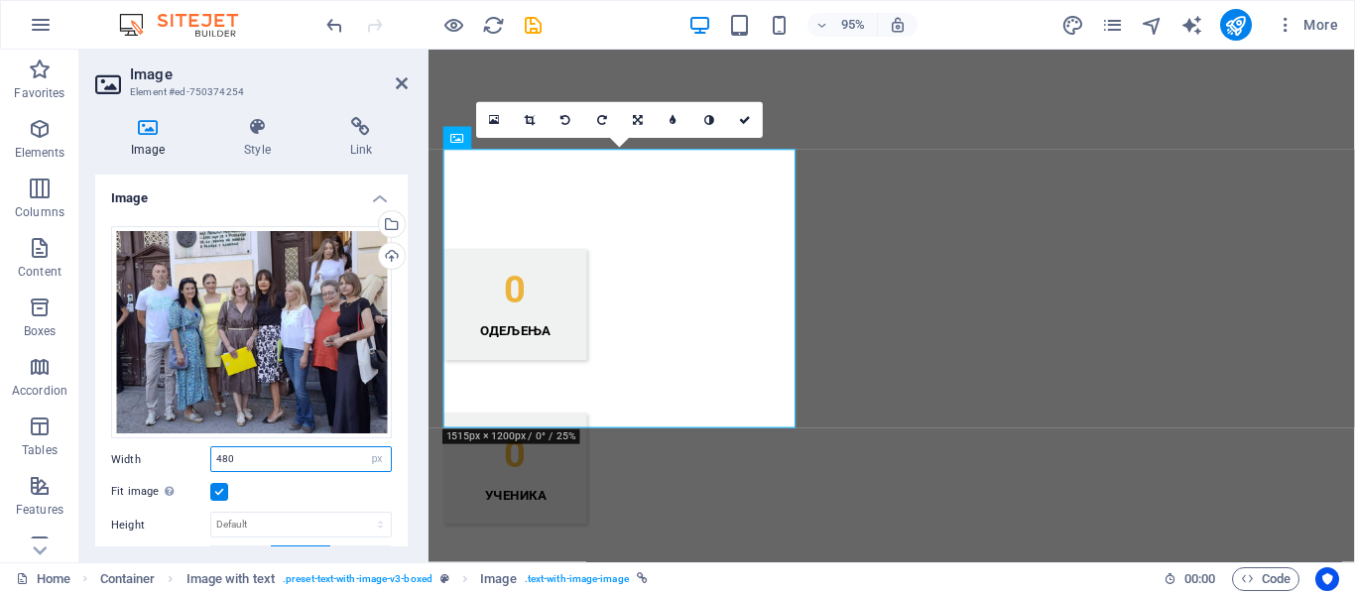
click at [259, 448] on input "480" at bounding box center [301, 459] width 180 height 24
drag, startPoint x: 238, startPoint y: 454, endPoint x: 208, endPoint y: 449, distance: 30.2
click at [208, 449] on div "Width 480 Default auto px rem % em vh vw" at bounding box center [251, 459] width 281 height 26
type input "380"
click at [751, 120] on link at bounding box center [745, 120] width 36 height 36
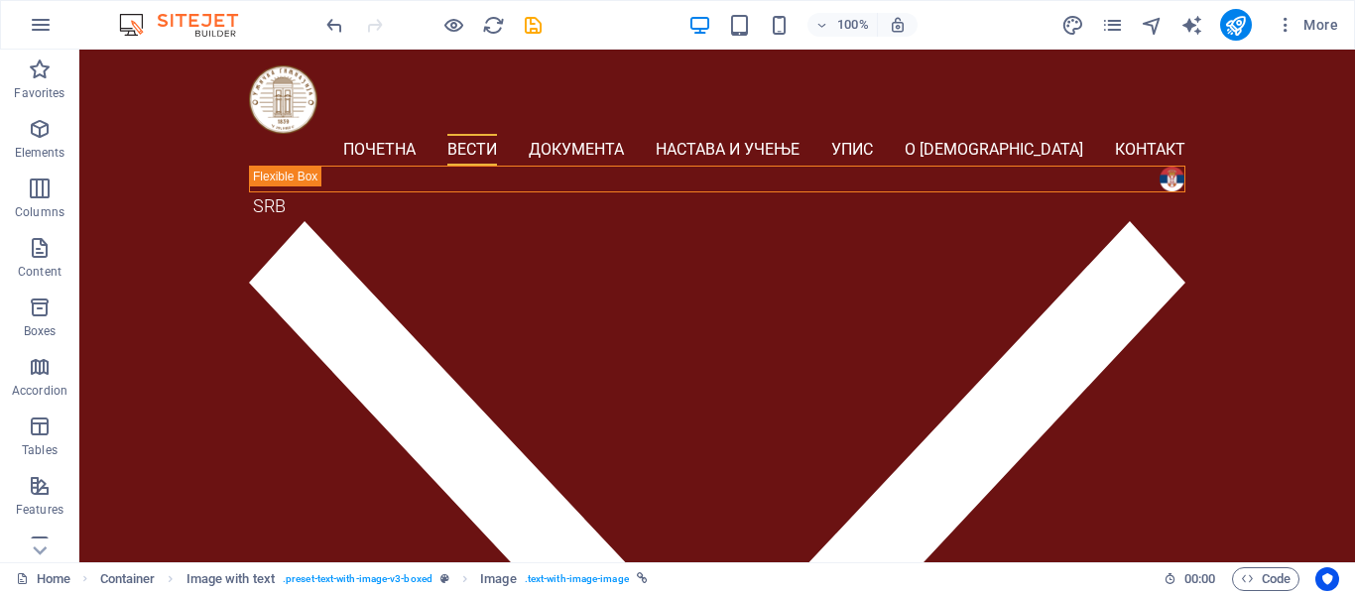
scroll to position [4582, 0]
click at [536, 22] on icon "save" at bounding box center [533, 25] width 23 height 23
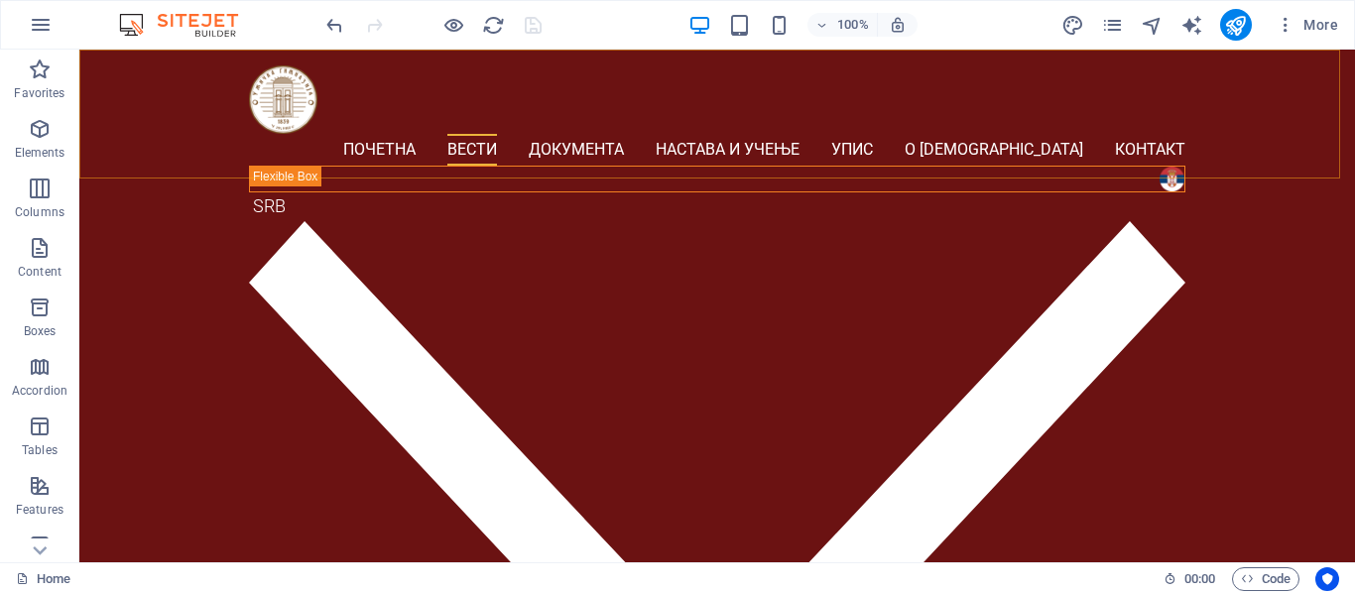
scroll to position [1607, 0]
click at [1234, 28] on icon "publish" at bounding box center [1235, 25] width 23 height 23
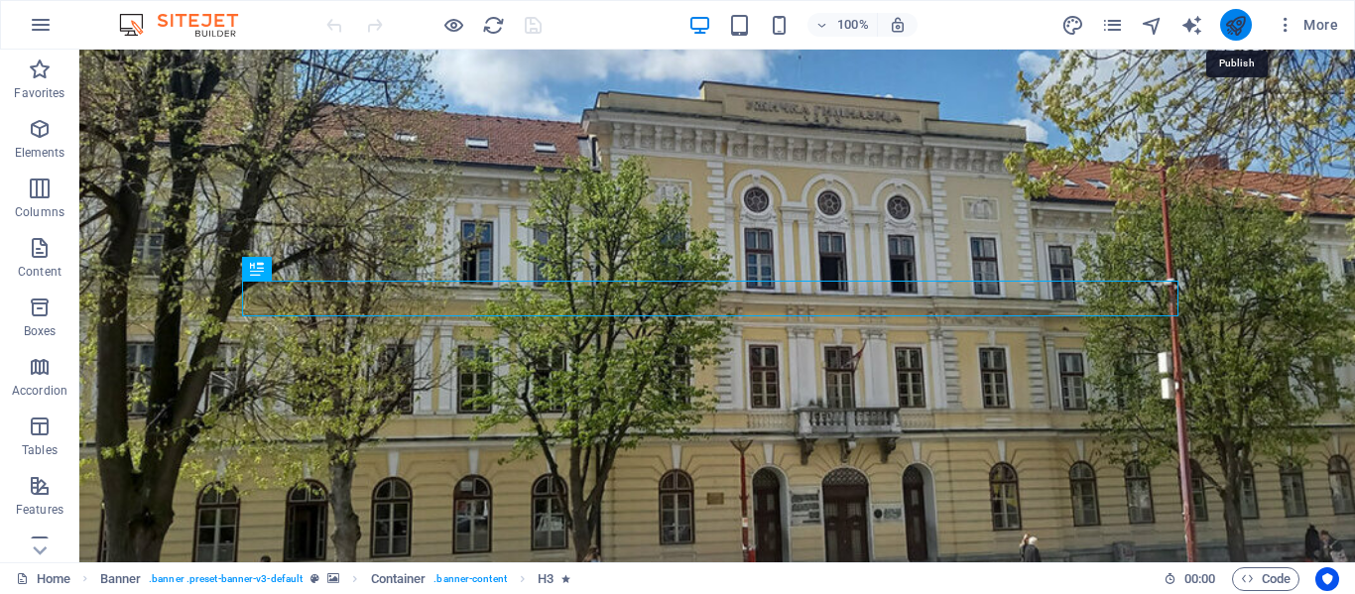
click at [1244, 23] on icon "publish" at bounding box center [1235, 25] width 23 height 23
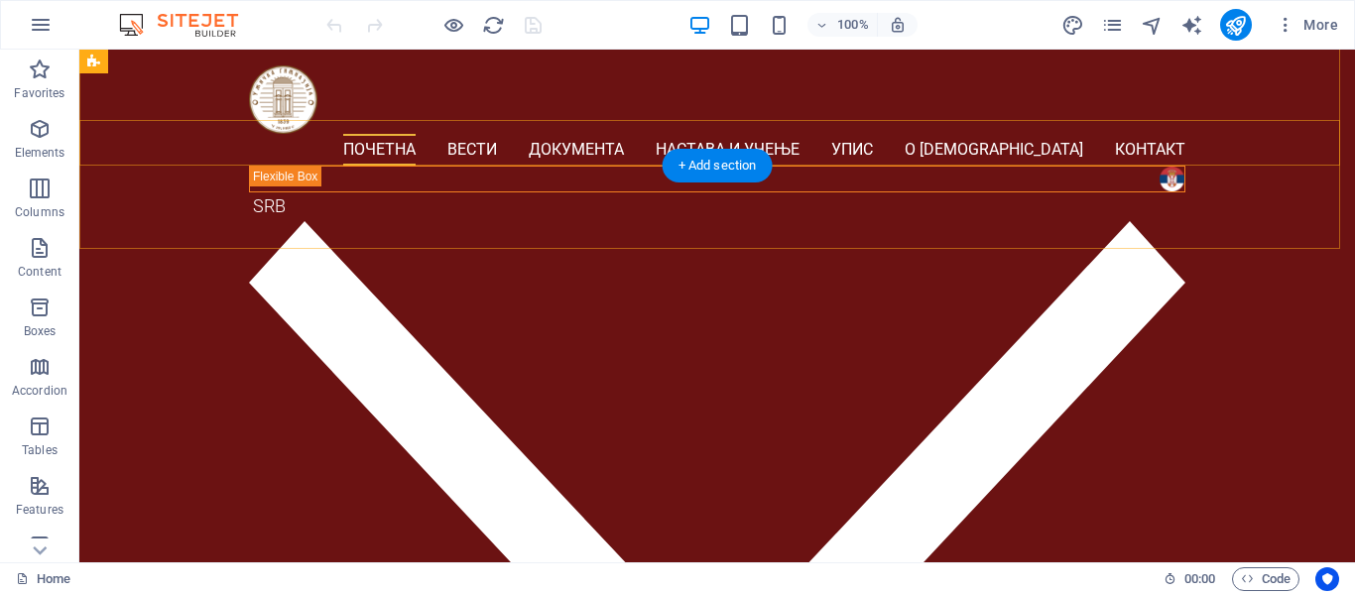
scroll to position [397, 0]
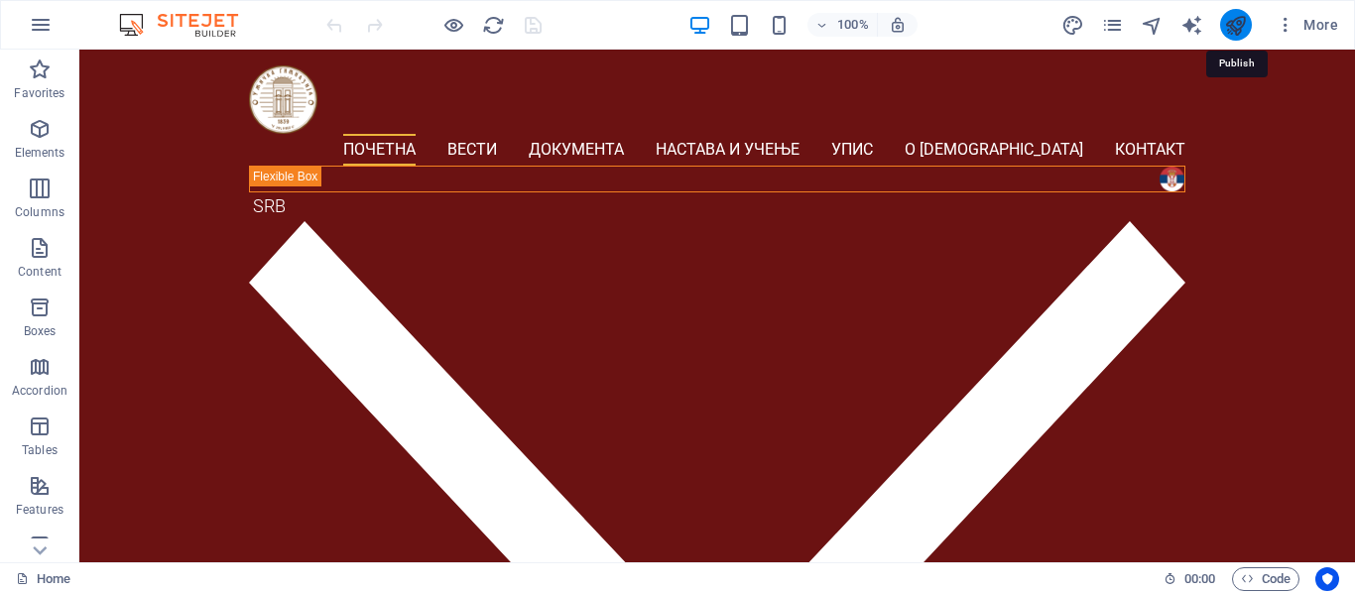
click at [1239, 29] on icon "publish" at bounding box center [1235, 25] width 23 height 23
